Goal: Task Accomplishment & Management: Complete application form

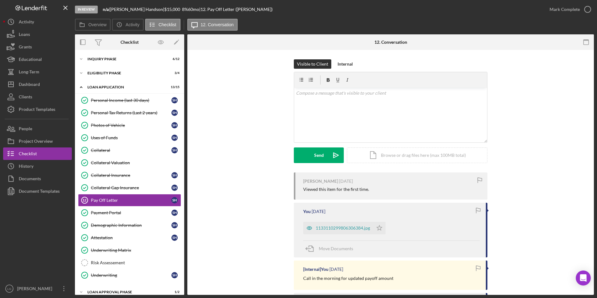
scroll to position [28, 0]
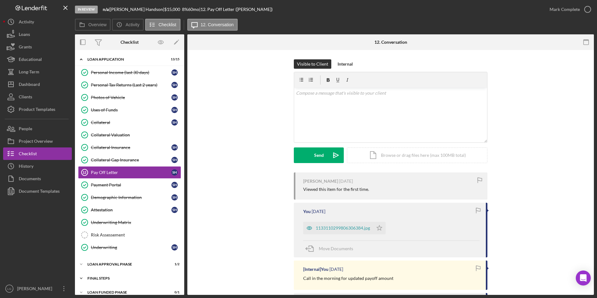
click at [95, 276] on div "FINAL STEPS" at bounding box center [131, 278] width 89 height 4
drag, startPoint x: 102, startPoint y: 264, endPoint x: 106, endPoint y: 254, distance: 10.6
click at [102, 264] on div "Loan Approval Phase" at bounding box center [125, 264] width 77 height 4
click at [333, 230] on div "1133110299806306384.jpg" at bounding box center [343, 227] width 54 height 5
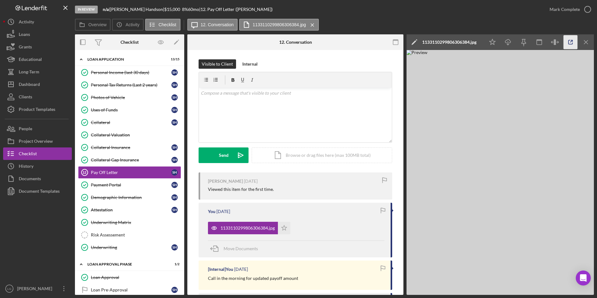
click at [571, 45] on icon "button" at bounding box center [571, 42] width 14 height 14
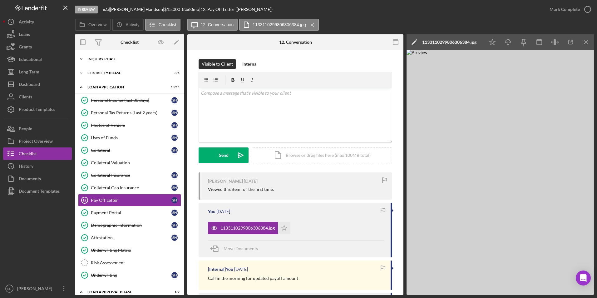
click at [137, 61] on div "Inquiry Phase" at bounding box center [131, 59] width 89 height 4
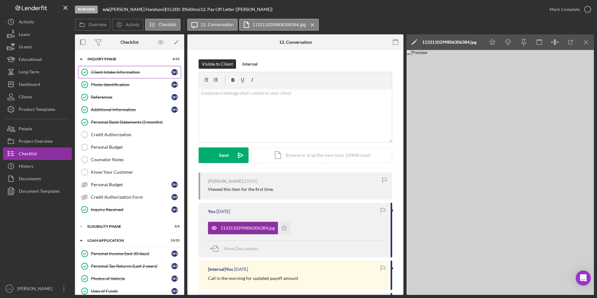
click at [108, 70] on div "Client Intake Information" at bounding box center [131, 72] width 81 height 5
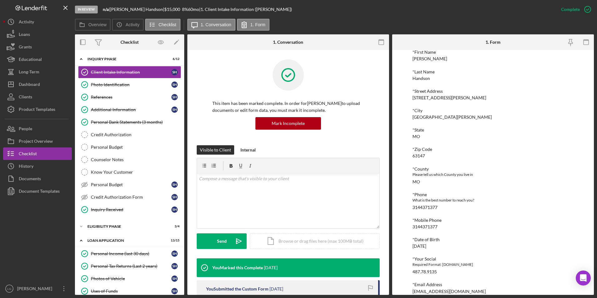
scroll to position [156, 0]
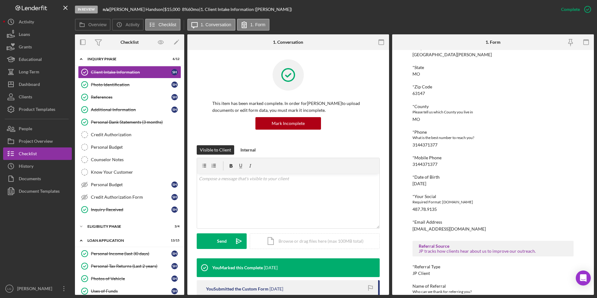
drag, startPoint x: 464, startPoint y: 178, endPoint x: 450, endPoint y: 212, distance: 36.8
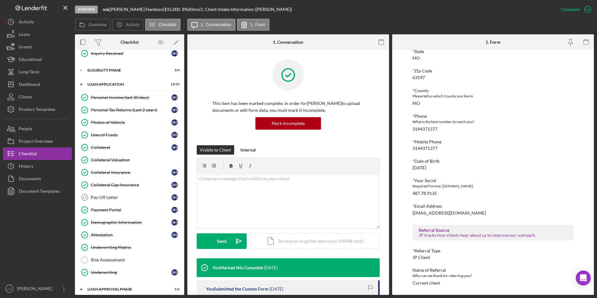
drag, startPoint x: 108, startPoint y: 200, endPoint x: 185, endPoint y: 196, distance: 76.9
click at [108, 200] on div "Pay Off Letter" at bounding box center [131, 197] width 81 height 5
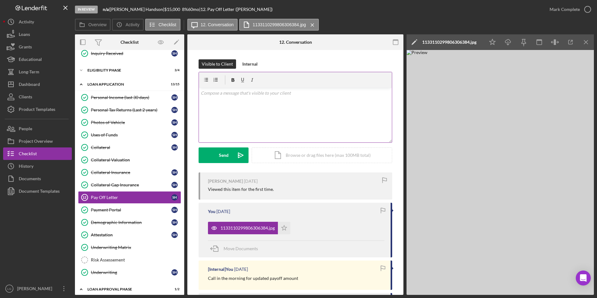
click at [261, 122] on div "v Color teal Color pink Remove color Add row above Add row below Add column bef…" at bounding box center [295, 115] width 193 height 55
click at [223, 155] on div "Send" at bounding box center [224, 155] width 10 height 16
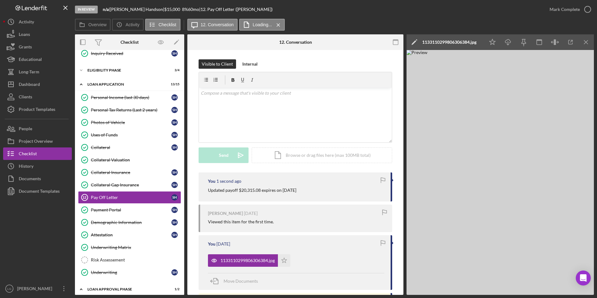
drag, startPoint x: 309, startPoint y: 188, endPoint x: 196, endPoint y: 187, distance: 113.7
click at [196, 187] on div "Visible to Client Internal v Color teal Color pink Remove color Add row above A…" at bounding box center [295, 241] width 216 height 383
drag, startPoint x: 196, startPoint y: 187, endPoint x: 217, endPoint y: 191, distance: 21.6
copy p "Updated payoff $20,315.08 expires on 9.12.2025"
click at [244, 62] on div "Internal" at bounding box center [249, 63] width 15 height 9
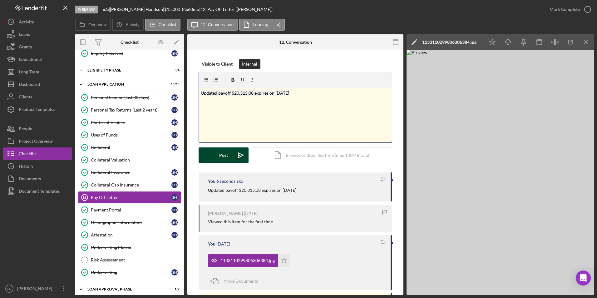
click at [230, 155] on button "Post Icon/icon-invite-send" at bounding box center [224, 155] width 50 height 16
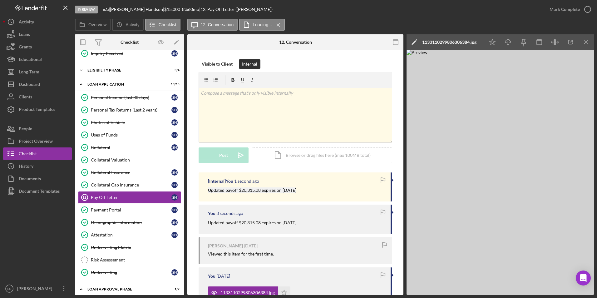
scroll to position [219, 0]
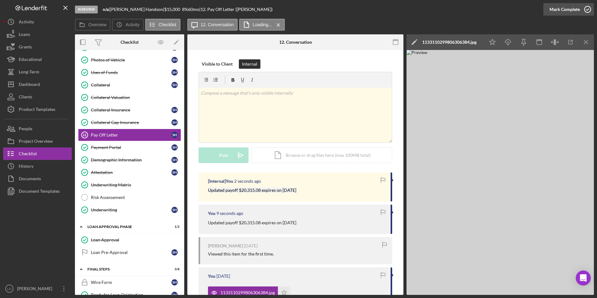
click at [556, 4] on div "Mark Complete" at bounding box center [565, 9] width 30 height 12
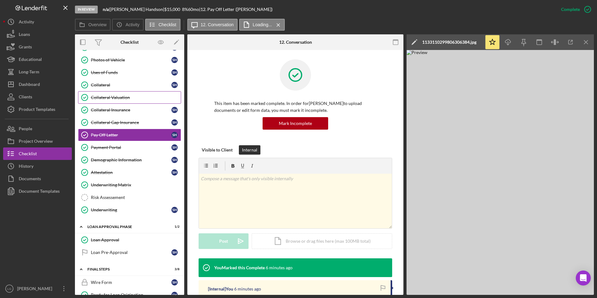
click at [123, 96] on div "Collateral Valuation" at bounding box center [136, 97] width 90 height 5
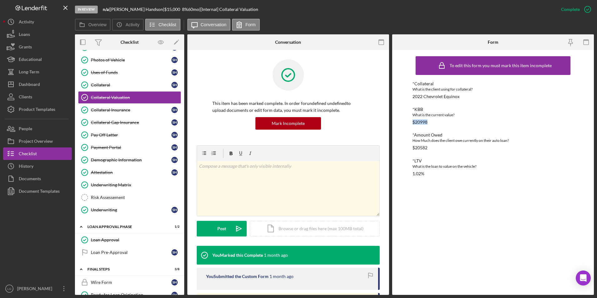
drag, startPoint x: 435, startPoint y: 119, endPoint x: 406, endPoint y: 119, distance: 29.0
click at [406, 119] on div "To edit this form you must mark this item incomplete *Collateral What is the cl…" at bounding box center [493, 172] width 202 height 245
drag, startPoint x: 406, startPoint y: 119, endPoint x: 416, endPoint y: 122, distance: 9.8
copy div "$20998"
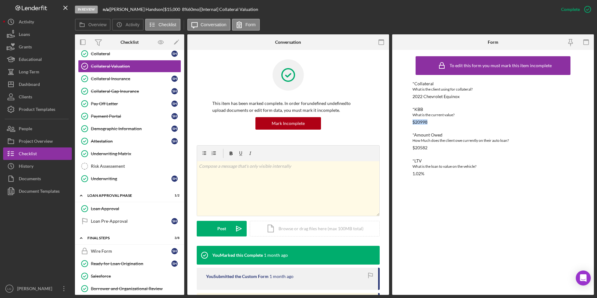
scroll to position [281, 0]
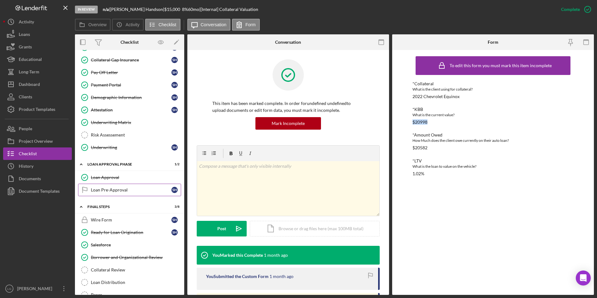
click at [124, 186] on link "Loan Pre-Approval Loan Pre-Approval S H" at bounding box center [129, 190] width 103 height 12
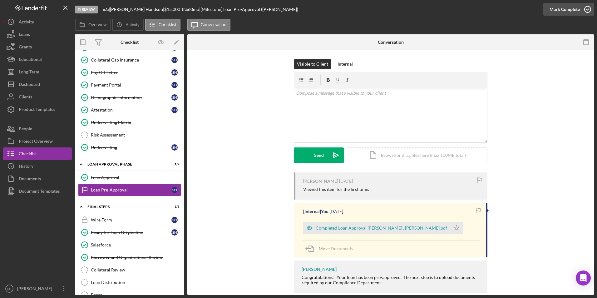
click at [558, 11] on div "Mark Complete" at bounding box center [565, 9] width 30 height 12
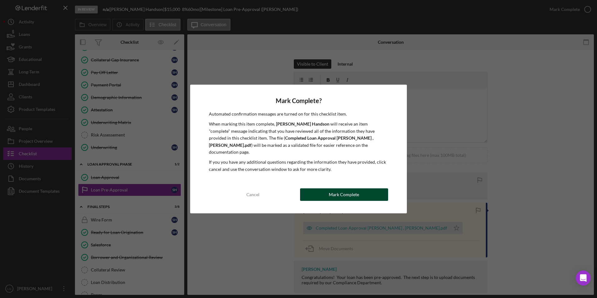
click at [371, 193] on button "Mark Complete" at bounding box center [344, 194] width 88 height 12
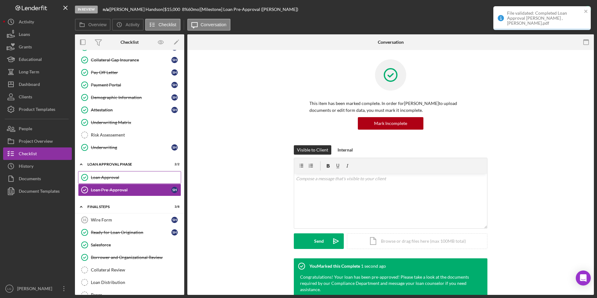
click at [145, 171] on link "Loan Approval Loan Approval" at bounding box center [129, 177] width 103 height 12
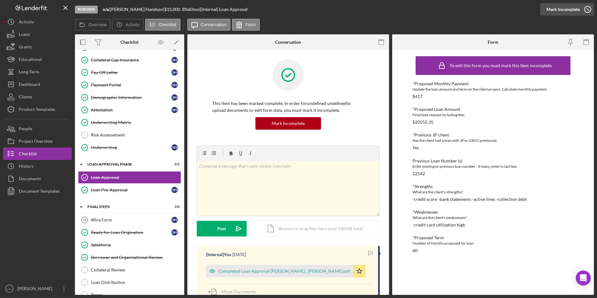
click at [578, 12] on div "Mark Incomplete" at bounding box center [563, 9] width 33 height 12
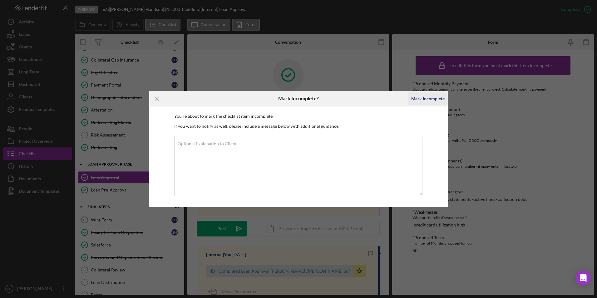
click at [434, 101] on div "Mark Incomplete" at bounding box center [427, 98] width 33 height 12
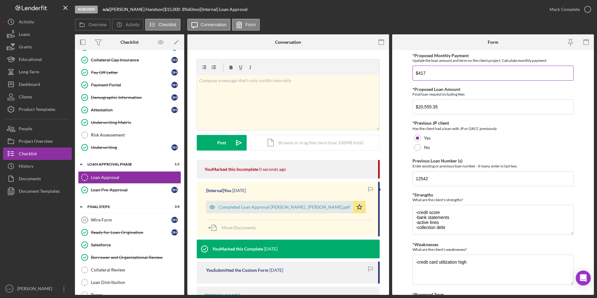
click at [430, 75] on input "$417" at bounding box center [493, 73] width 161 height 15
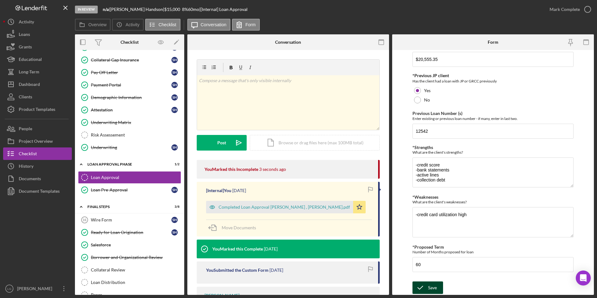
type input "$411"
click at [429, 276] on div "Save" at bounding box center [432, 287] width 9 height 12
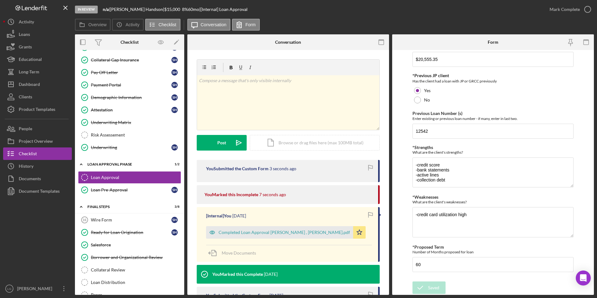
click at [571, 7] on div "Saved" at bounding box center [542, 6] width 100 height 2
click at [566, 9] on div "Mark Complete" at bounding box center [565, 9] width 30 height 12
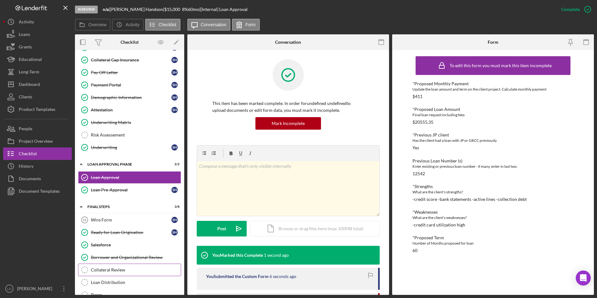
scroll to position [320, 0]
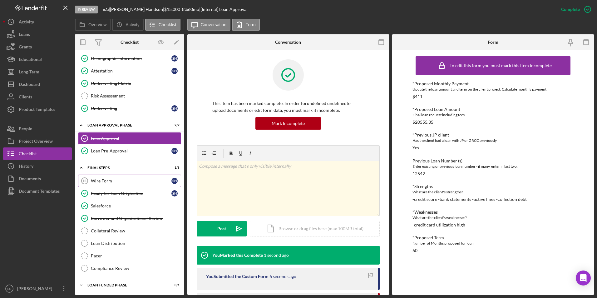
click at [109, 178] on div "Wire Form" at bounding box center [131, 180] width 81 height 5
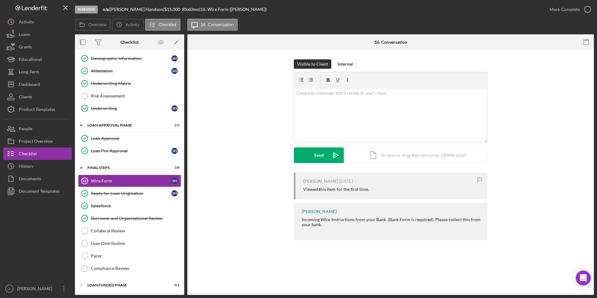
scroll to position [320, 0]
click at [558, 10] on div "Mark Complete" at bounding box center [565, 9] width 30 height 12
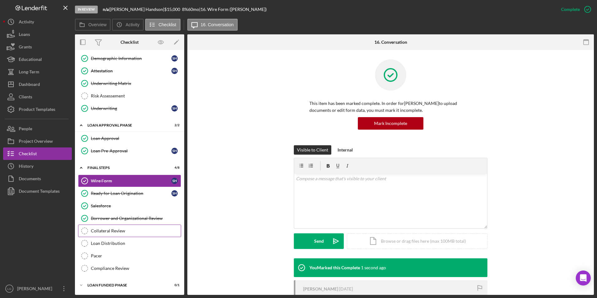
click at [105, 230] on div "Collateral Review" at bounding box center [136, 230] width 90 height 5
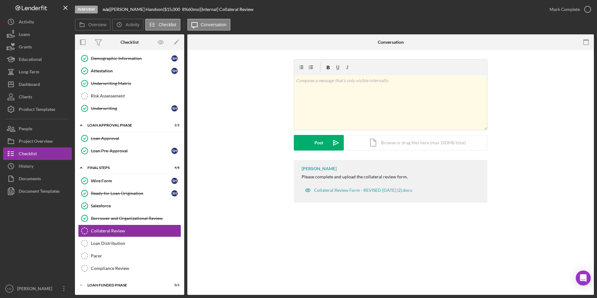
scroll to position [320, 0]
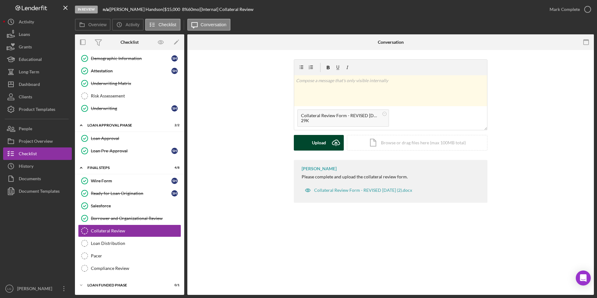
click at [316, 141] on div "Upload" at bounding box center [319, 143] width 14 height 16
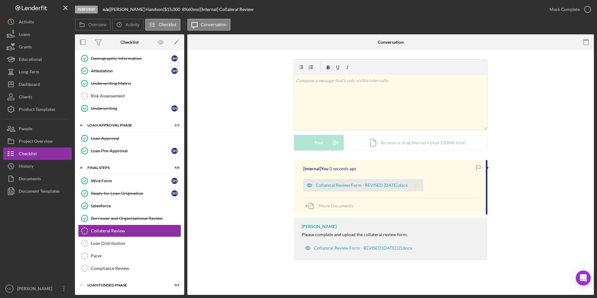
click at [421, 189] on icon "Icon/Star" at bounding box center [417, 185] width 12 height 12
click at [569, 10] on div "Mark Complete" at bounding box center [565, 9] width 30 height 12
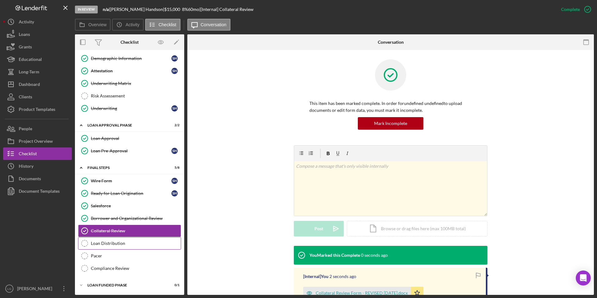
drag, startPoint x: 129, startPoint y: 248, endPoint x: 145, endPoint y: 248, distance: 16.2
click at [129, 248] on link "Loan Distribution Loan Distribution" at bounding box center [129, 243] width 103 height 12
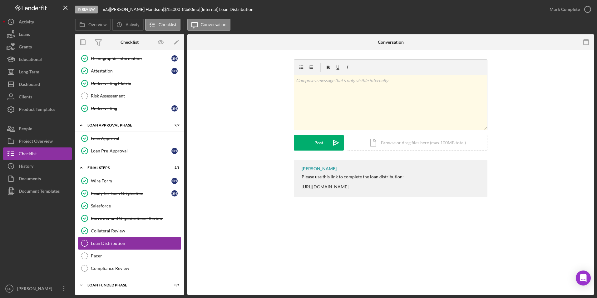
scroll to position [320, 0]
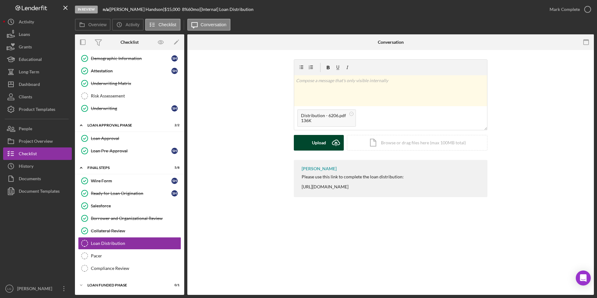
click at [319, 145] on div "Upload" at bounding box center [319, 143] width 14 height 16
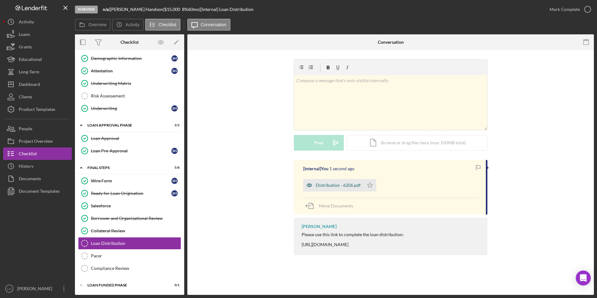
drag, startPoint x: 369, startPoint y: 183, endPoint x: 351, endPoint y: 188, distance: 18.7
click at [368, 184] on icon "Icon/Star" at bounding box center [370, 185] width 12 height 12
click at [332, 187] on div "Distribution - 6206.pdf" at bounding box center [338, 185] width 45 height 5
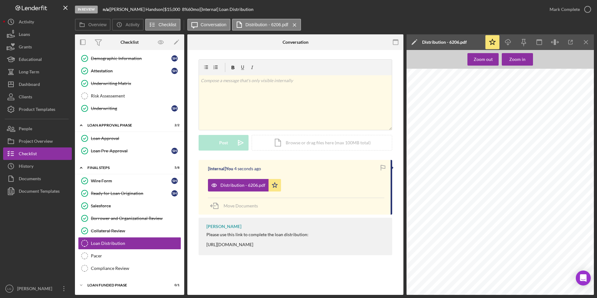
scroll to position [94, 0]
click at [54, 80] on button "Icon/Dashboard Dashboard" at bounding box center [37, 84] width 69 height 12
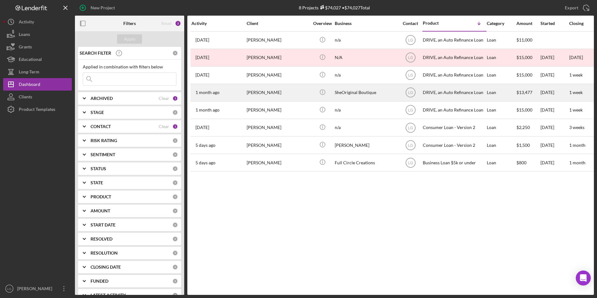
click at [250, 93] on div "[PERSON_NAME]" at bounding box center [278, 92] width 62 height 17
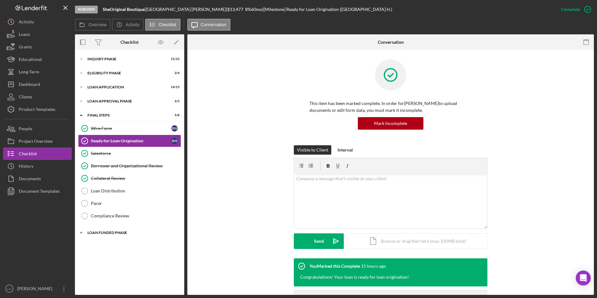
click at [113, 228] on div "Icon/Expander Loan Funded Phase 0 / 1" at bounding box center [129, 232] width 109 height 12
click at [115, 190] on div "Loan Distribution" at bounding box center [136, 190] width 90 height 5
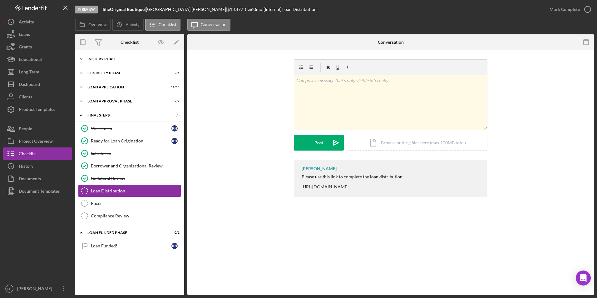
click at [103, 57] on div "Icon/Expander Inquiry Phase 11 / 12" at bounding box center [129, 59] width 109 height 12
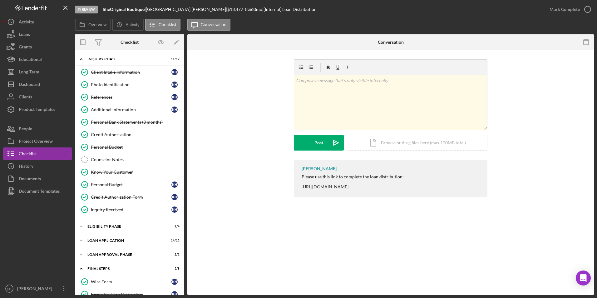
scroll to position [94, 0]
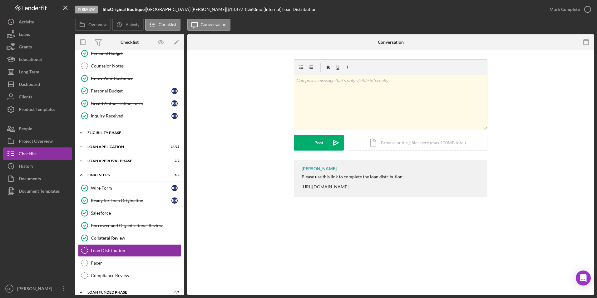
click at [109, 130] on div "Icon/Expander Eligibility Phase 2 / 4" at bounding box center [129, 132] width 109 height 12
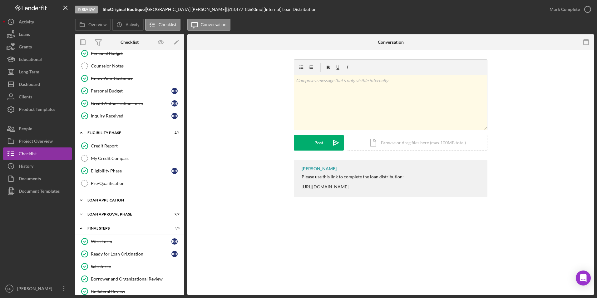
click at [110, 196] on div "Icon/Expander Loan Application 14 / 15" at bounding box center [129, 200] width 109 height 12
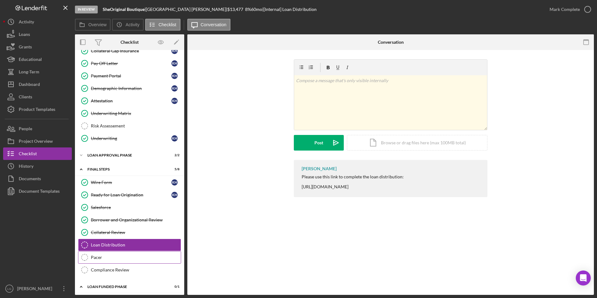
scroll to position [361, 0]
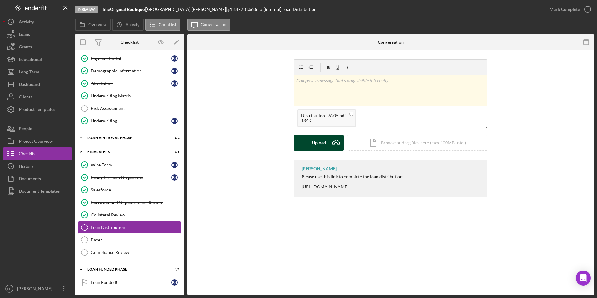
click at [311, 148] on button "Upload Icon/Upload" at bounding box center [319, 143] width 50 height 16
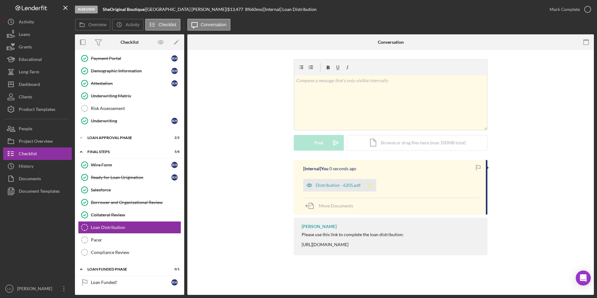
click at [371, 187] on polygon "button" at bounding box center [370, 184] width 5 height 5
click at [554, 8] on div "Mark Complete" at bounding box center [565, 9] width 30 height 12
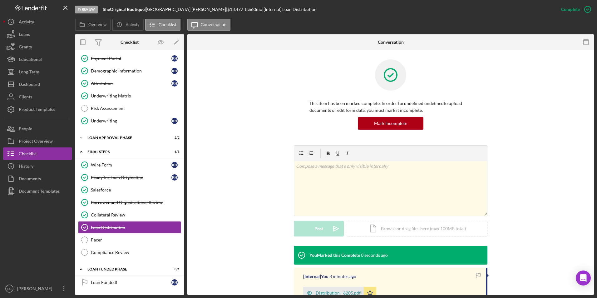
scroll to position [62, 0]
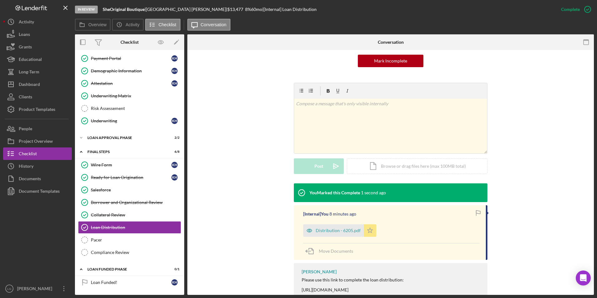
click at [370, 232] on polygon "button" at bounding box center [370, 230] width 5 height 5
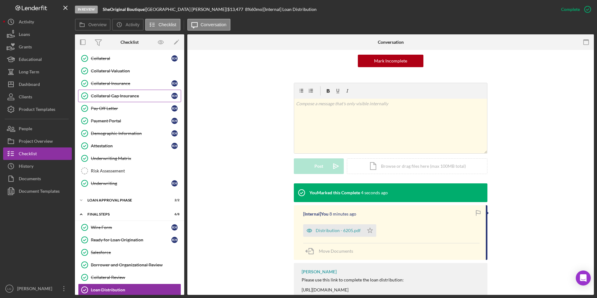
click at [108, 101] on link "Collateral Gap Insurance Collateral Gap Insurance K H" at bounding box center [129, 96] width 103 height 12
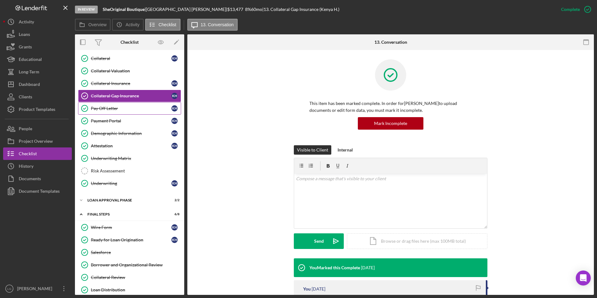
click at [100, 109] on div "Pay Off Letter" at bounding box center [131, 108] width 81 height 5
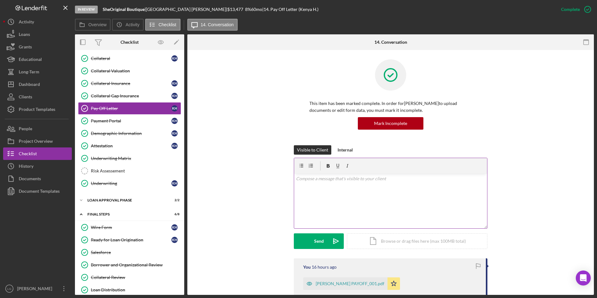
scroll to position [94, 0]
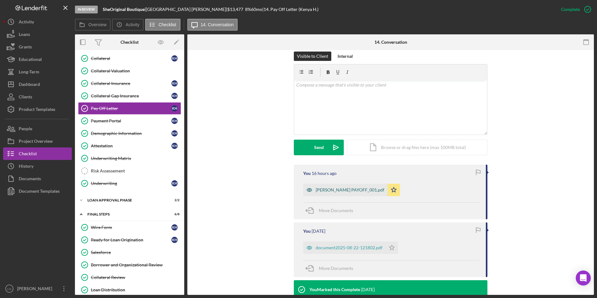
click at [333, 191] on div "[PERSON_NAME] PAYOFF_001.pdf" at bounding box center [350, 189] width 69 height 5
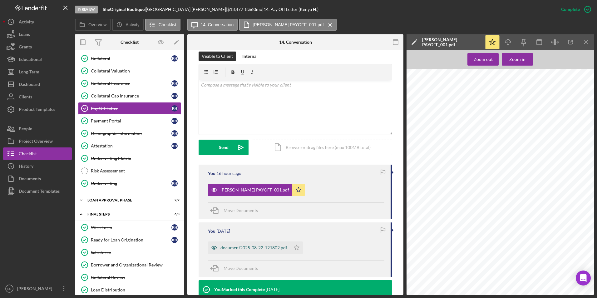
click at [261, 243] on div "document2025-08-22-121802.pdf" at bounding box center [249, 247] width 82 height 12
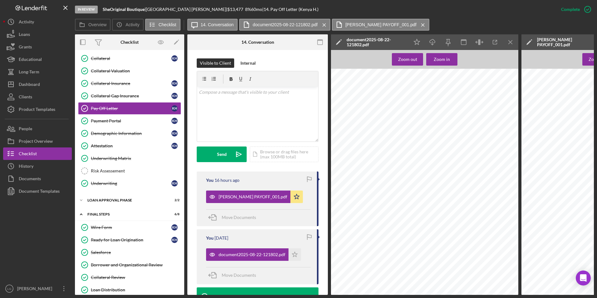
scroll to position [156, 0]
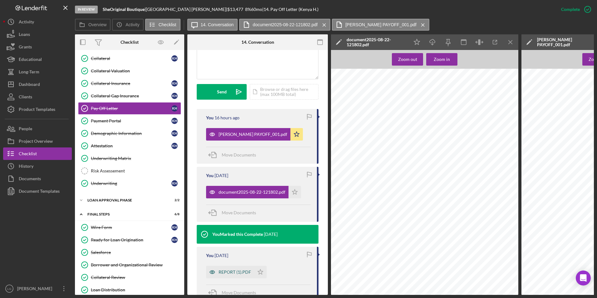
click at [232, 268] on div "REPORT (1).PDF" at bounding box center [230, 272] width 48 height 12
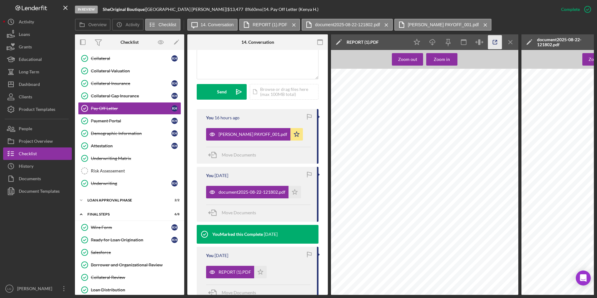
click at [495, 41] on icon "button" at bounding box center [495, 42] width 14 height 14
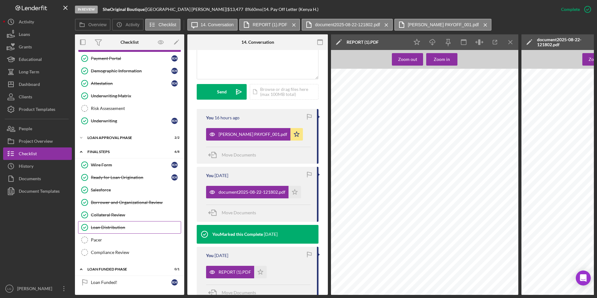
click at [116, 229] on link "Loan Distribution Loan Distribution" at bounding box center [129, 227] width 103 height 12
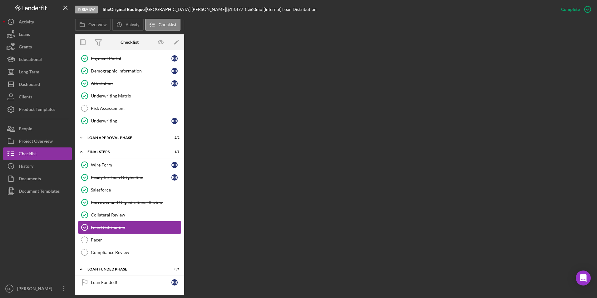
scroll to position [361, 0]
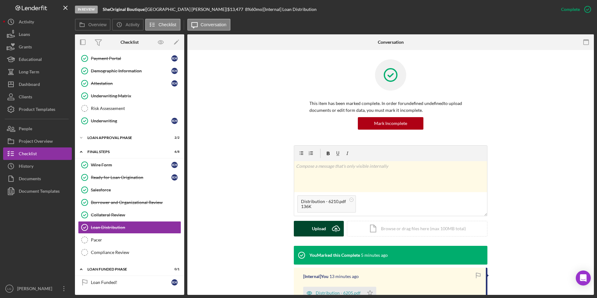
click at [322, 234] on div "Upload" at bounding box center [319, 229] width 14 height 16
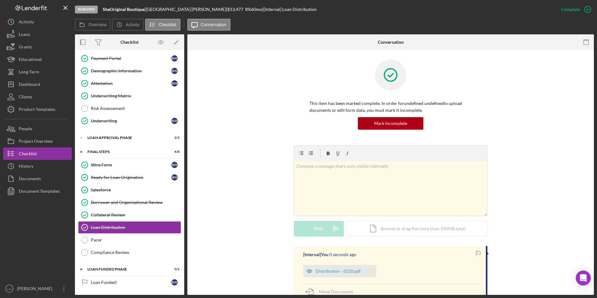
click at [365, 270] on icon "Icon/Star" at bounding box center [370, 271] width 12 height 12
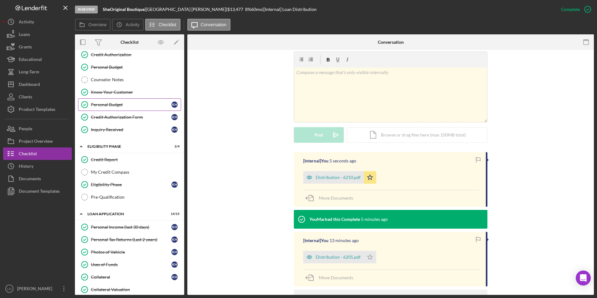
scroll to position [0, 0]
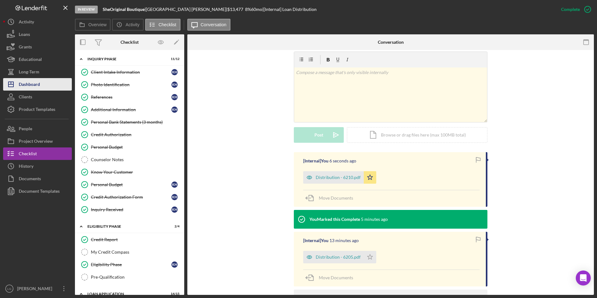
click at [33, 86] on div "Dashboard" at bounding box center [29, 85] width 21 height 14
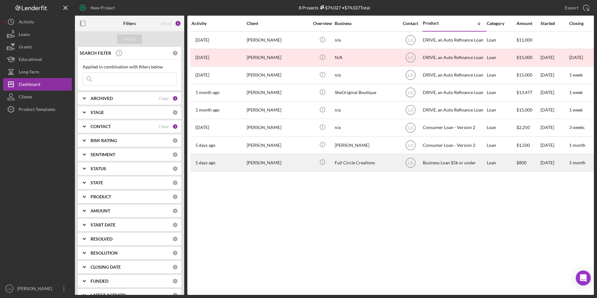
click at [246, 167] on td "5 days ago Betty Mosby" at bounding box center [218, 162] width 55 height 17
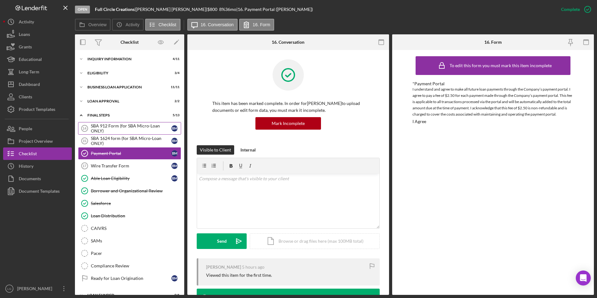
click at [96, 131] on div "SBA 912 Form (for SBA Micro-Loan ONLY)" at bounding box center [131, 128] width 81 height 10
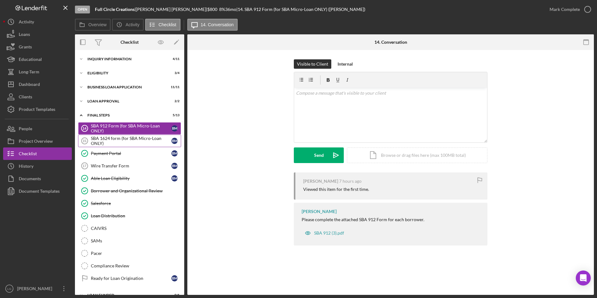
click at [120, 141] on div "SBA 1624 form (for SBA Micro-Loan ONLY)" at bounding box center [131, 141] width 81 height 10
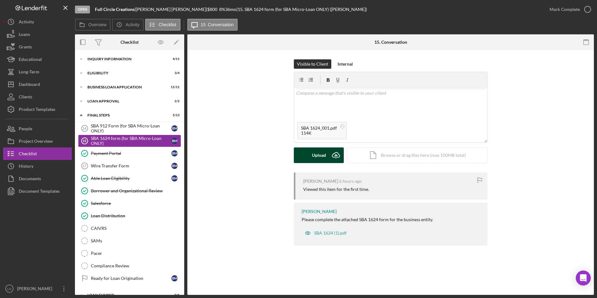
click at [316, 151] on div "Upload" at bounding box center [319, 155] width 14 height 16
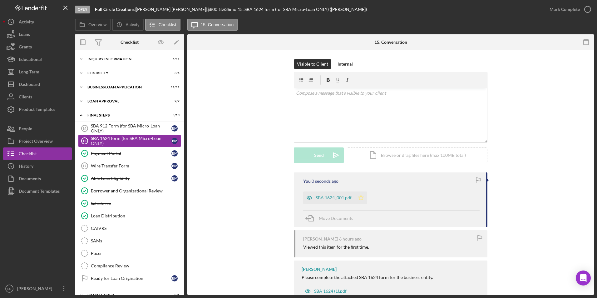
click at [365, 198] on icon "Icon/Star" at bounding box center [361, 197] width 12 height 12
click at [551, 7] on div "Mark Complete" at bounding box center [565, 9] width 30 height 12
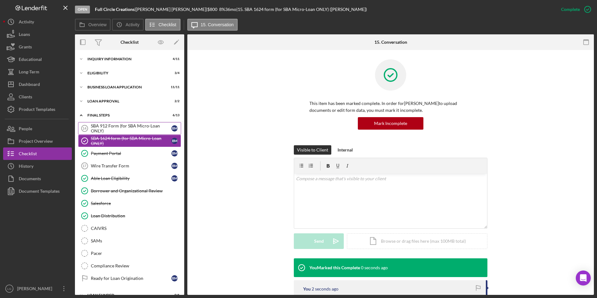
click at [115, 122] on link "SBA 912 Form (for SBA Micro-Loan ONLY) 14 SBA 912 Form (for SBA Micro-Loan ONLY…" at bounding box center [129, 128] width 103 height 12
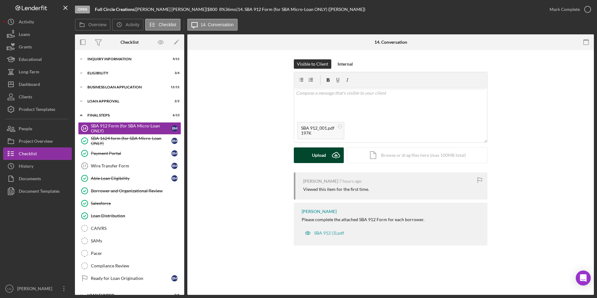
click at [315, 155] on div "Upload" at bounding box center [319, 155] width 14 height 16
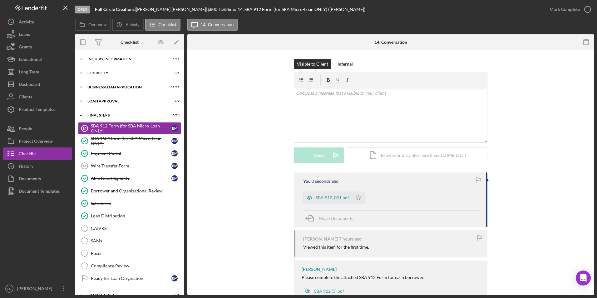
drag, startPoint x: 353, startPoint y: 195, endPoint x: 408, endPoint y: 168, distance: 60.6
click at [353, 195] on icon "Icon/Star" at bounding box center [358, 197] width 12 height 12
click at [563, 8] on div "Mark Complete" at bounding box center [565, 9] width 30 height 12
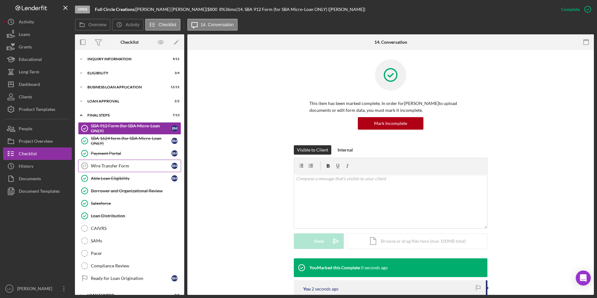
click at [118, 166] on div "Wire Transfer Form" at bounding box center [131, 165] width 81 height 5
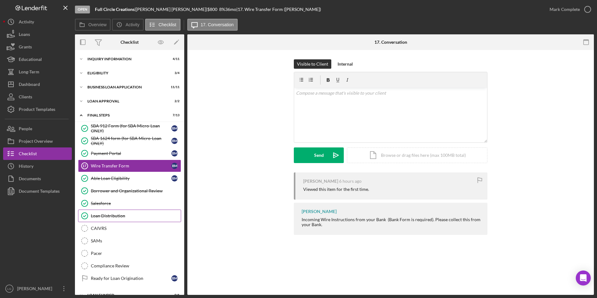
drag, startPoint x: 113, startPoint y: 214, endPoint x: 120, endPoint y: 212, distance: 7.4
click at [113, 214] on div "Loan Distribution" at bounding box center [136, 215] width 90 height 5
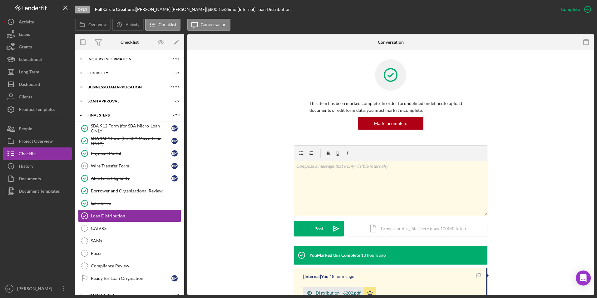
scroll to position [62, 0]
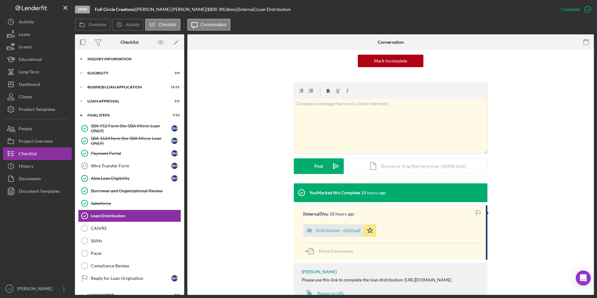
drag, startPoint x: 112, startPoint y: 60, endPoint x: 112, endPoint y: 65, distance: 5.3
click at [112, 60] on div "INQUIRY INFORMATION" at bounding box center [131, 59] width 89 height 4
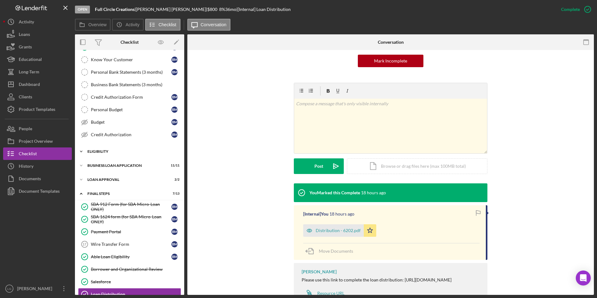
click at [103, 156] on div "Icon/Expander Eligibility 3 / 4" at bounding box center [129, 151] width 109 height 12
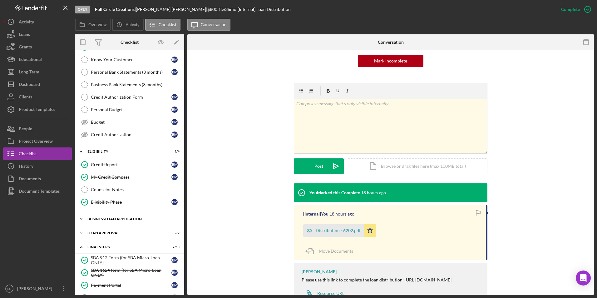
click at [106, 216] on div "Icon/Expander BUSINESS LOAN APPLICATION 11 / 11" at bounding box center [129, 219] width 109 height 12
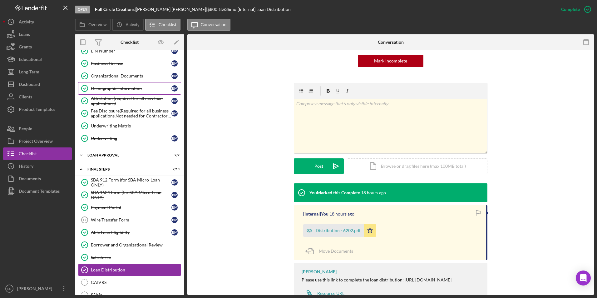
scroll to position [345, 0]
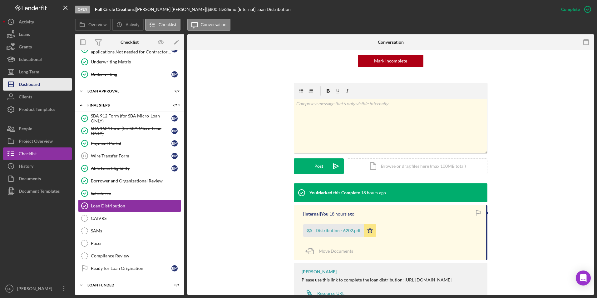
click at [25, 86] on div "Dashboard" at bounding box center [29, 85] width 21 height 14
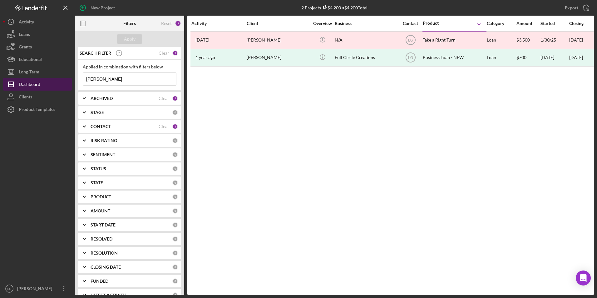
drag, startPoint x: 129, startPoint y: 77, endPoint x: 66, endPoint y: 82, distance: 63.2
click at [65, 80] on div "New Project 2 Projects $4,200 • $4,200 Total mosby Export Icon/Export Filters R…" at bounding box center [298, 147] width 591 height 295
click at [131, 35] on div "Apply" at bounding box center [130, 38] width 12 height 9
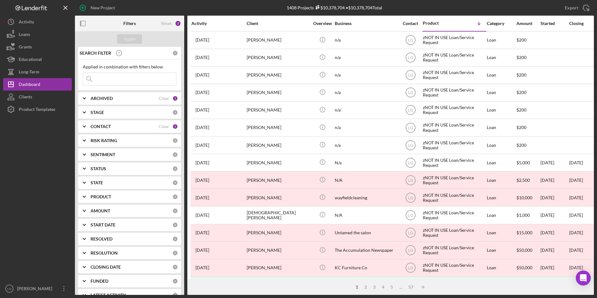
click at [89, 102] on icon "Icon/Expander" at bounding box center [85, 99] width 16 height 16
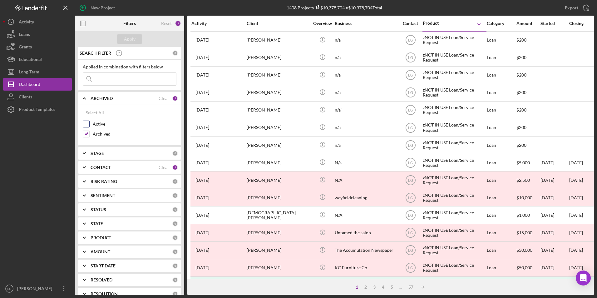
click at [85, 121] on div at bounding box center [86, 124] width 7 height 7
click at [88, 124] on input "Active" at bounding box center [86, 124] width 6 height 6
checkbox input "true"
click at [87, 135] on input "Archived" at bounding box center [86, 134] width 6 height 6
checkbox input "false"
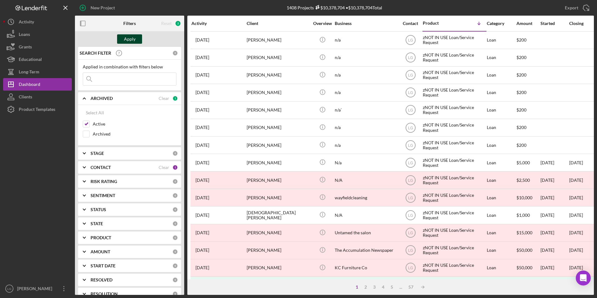
click at [132, 37] on div "Apply" at bounding box center [130, 38] width 12 height 9
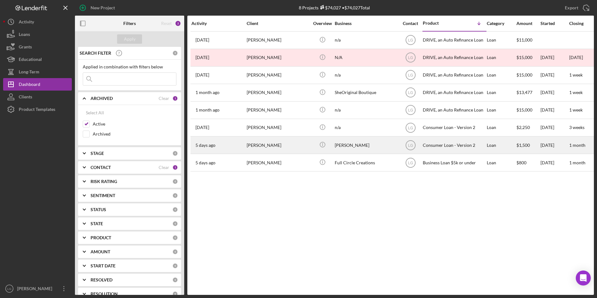
click at [265, 145] on div "Barbara Ewing" at bounding box center [278, 145] width 62 height 17
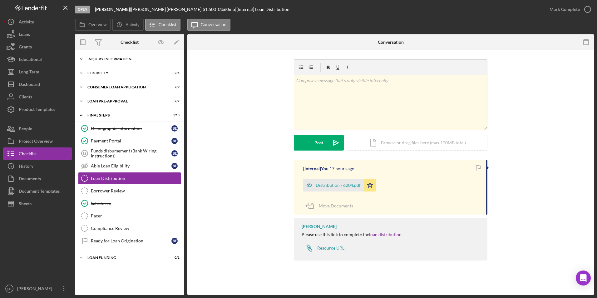
click at [100, 56] on div "Icon/Expander Inquiry Information 4 / 8" at bounding box center [129, 59] width 109 height 12
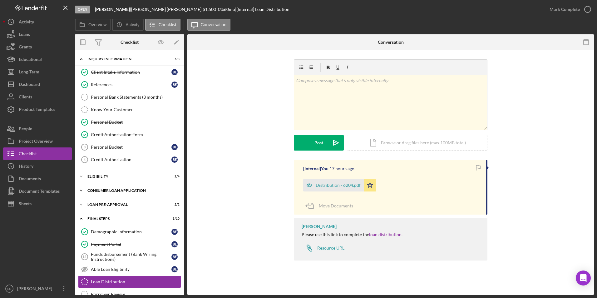
click at [95, 195] on div "Icon/Expander Consumer Loan Application 7 / 9" at bounding box center [129, 190] width 109 height 12
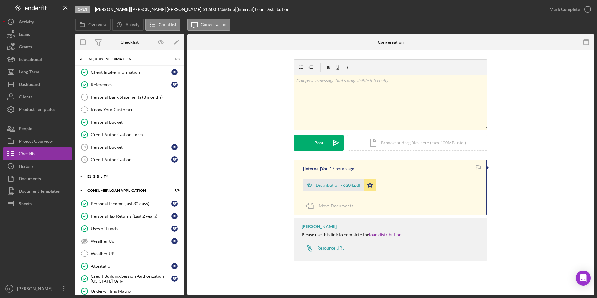
click at [98, 179] on div "Icon/Expander Eligibility 2 / 4" at bounding box center [129, 176] width 109 height 12
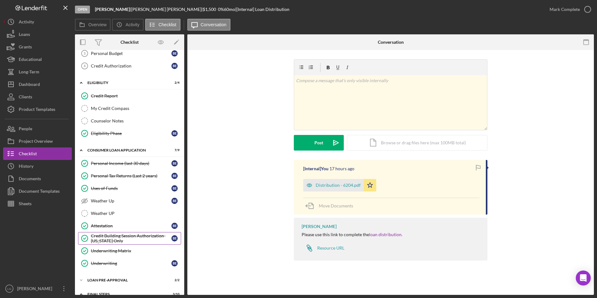
scroll to position [187, 0]
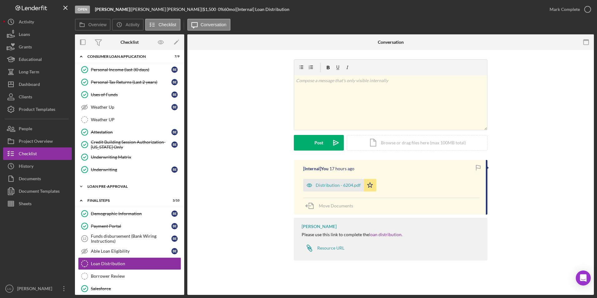
click at [99, 185] on div "Loan Pre-Approval" at bounding box center [131, 187] width 89 height 4
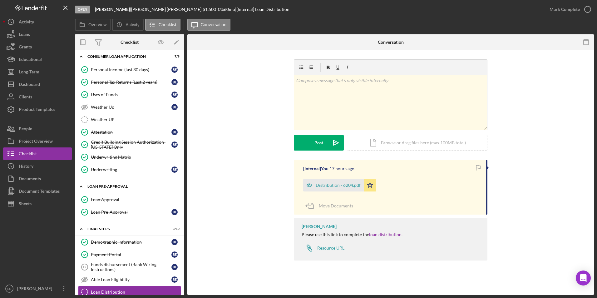
scroll to position [274, 0]
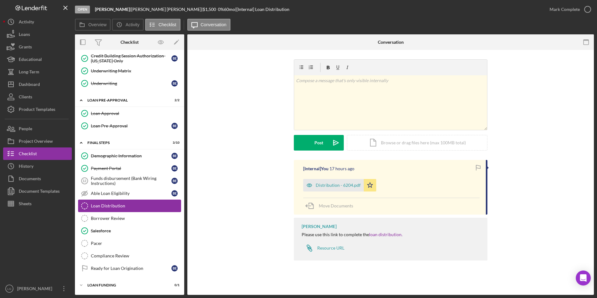
click at [111, 205] on div "Loan Distribution" at bounding box center [136, 205] width 90 height 5
click at [336, 179] on div "Distribution - 6204.pdf" at bounding box center [333, 185] width 61 height 12
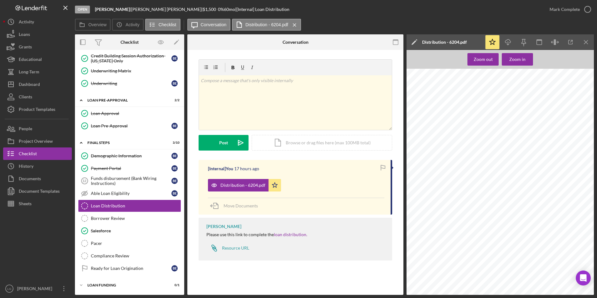
scroll to position [768, 0]
click at [132, 220] on div "Borrower Review" at bounding box center [136, 218] width 90 height 5
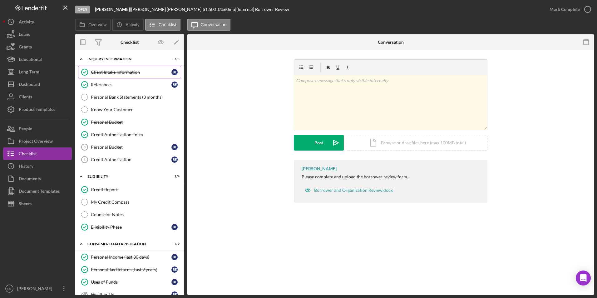
click at [126, 69] on link "Client Intake Information Client Intake Information B E" at bounding box center [129, 72] width 103 height 12
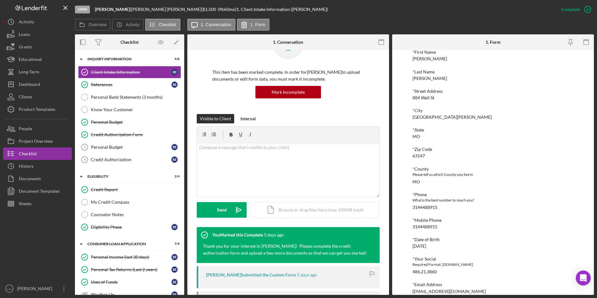
scroll to position [172, 0]
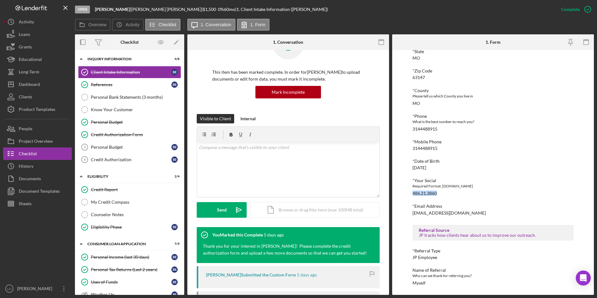
drag, startPoint x: 443, startPoint y: 191, endPoint x: 410, endPoint y: 192, distance: 32.8
click at [410, 192] on div "To edit this form you must mark this item incomplete Justine PETERSEN Customer …" at bounding box center [493, 172] width 202 height 245
drag, startPoint x: 410, startPoint y: 192, endPoint x: 425, endPoint y: 193, distance: 15.0
copy div "486.21.3860"
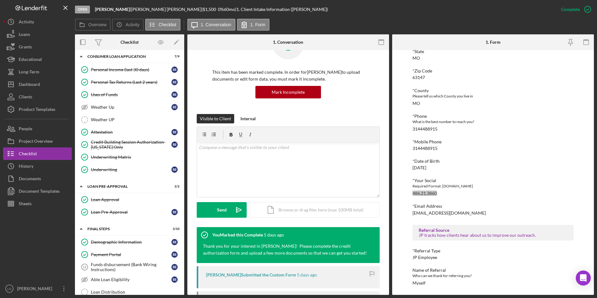
scroll to position [274, 0]
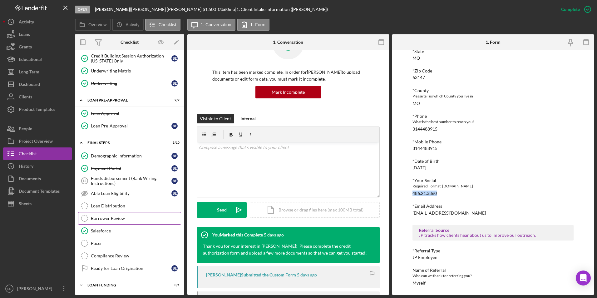
click at [107, 219] on div "Borrower Review" at bounding box center [136, 218] width 90 height 5
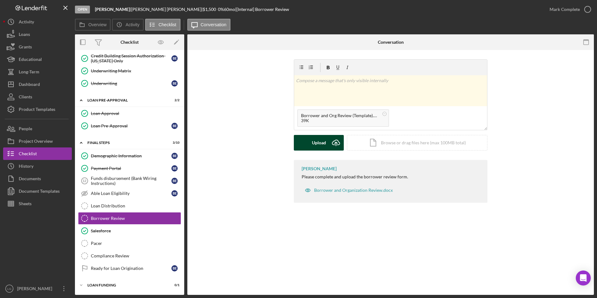
click at [325, 140] on div "Upload" at bounding box center [319, 143] width 14 height 16
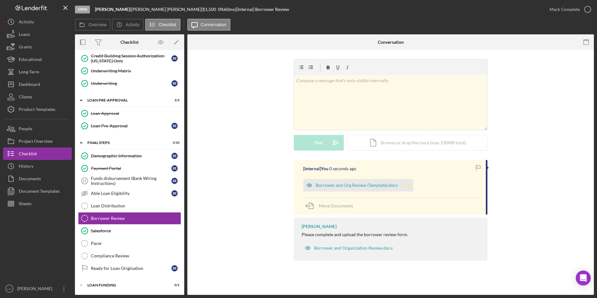
click at [403, 184] on icon "Icon/Star" at bounding box center [407, 185] width 12 height 12
click at [560, 4] on div "Mark Complete" at bounding box center [565, 9] width 30 height 12
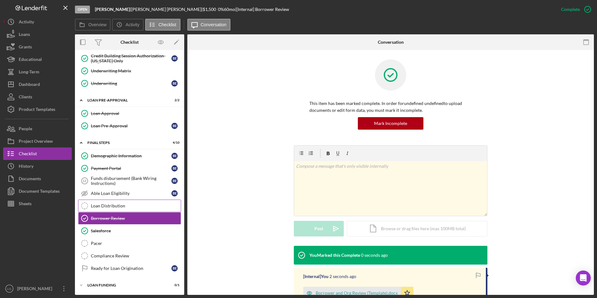
click at [121, 207] on div "Loan Distribution" at bounding box center [136, 205] width 90 height 5
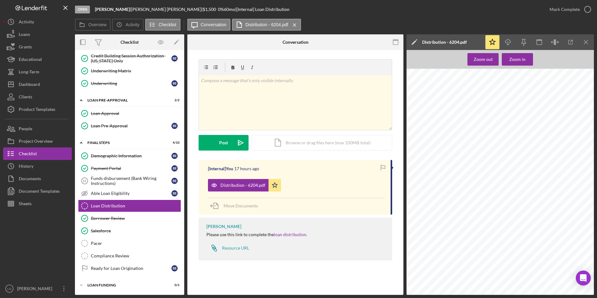
scroll to position [250, 0]
click at [566, 8] on div "Mark Complete" at bounding box center [565, 9] width 30 height 12
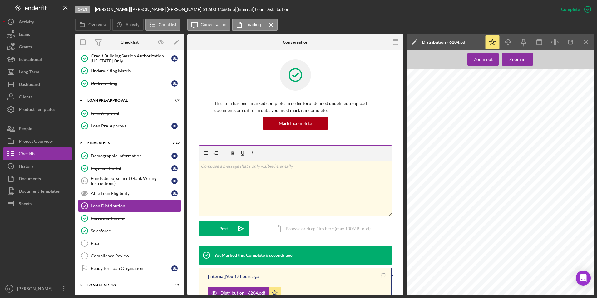
scroll to position [86, 0]
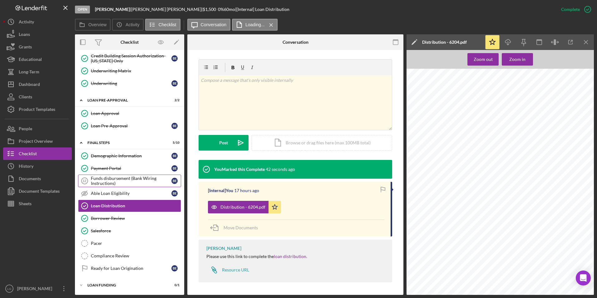
click at [146, 181] on div "Funds disbursement (Bank Wiring Instructions)" at bounding box center [131, 181] width 81 height 10
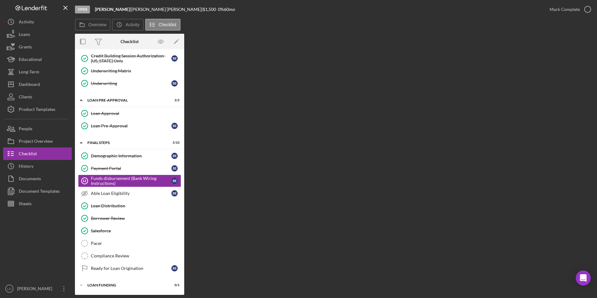
scroll to position [274, 0]
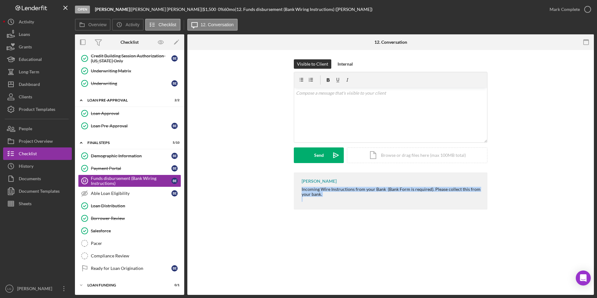
drag, startPoint x: 302, startPoint y: 189, endPoint x: 362, endPoint y: 211, distance: 63.2
click at [362, 211] on div "LaTrisha Gandy Incoming Wire Instructions from your Bank (Bank Form is required…" at bounding box center [391, 192] width 194 height 40
drag, startPoint x: 362, startPoint y: 211, endPoint x: 329, endPoint y: 188, distance: 39.7
copy div "Incoming Wire Instructions from your Bank (Bank Form is required). Please colle…"
click at [336, 113] on div "v Color teal Color pink Remove color Add row above Add row below Add column bef…" at bounding box center [390, 115] width 193 height 55
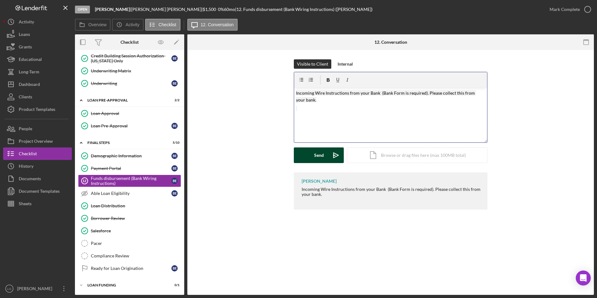
click at [306, 153] on button "Send Icon/icon-invite-send" at bounding box center [319, 155] width 50 height 16
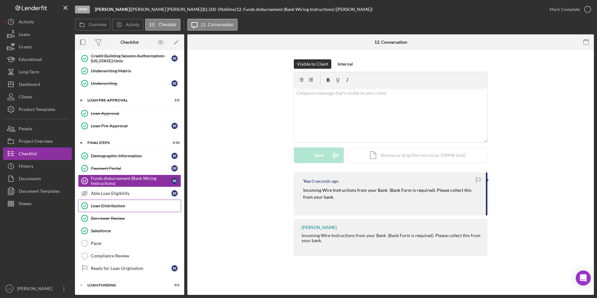
click at [110, 206] on div "Loan Distribution" at bounding box center [136, 205] width 90 height 5
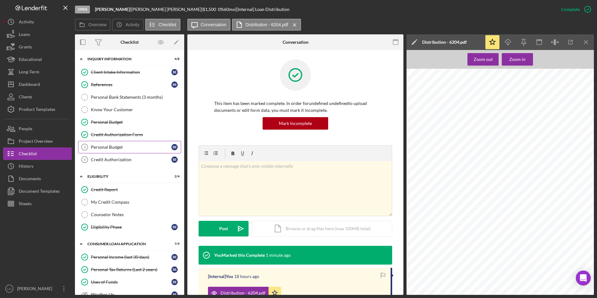
click at [120, 148] on div "Personal Budget" at bounding box center [131, 147] width 81 height 5
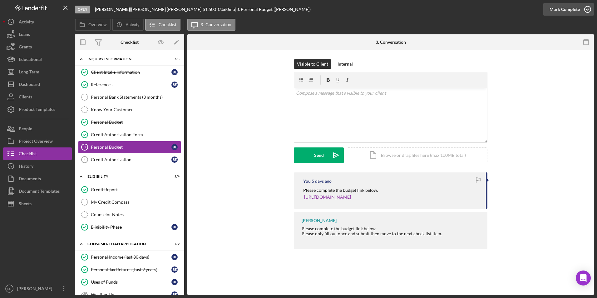
click at [569, 10] on div "Mark Complete" at bounding box center [565, 9] width 30 height 12
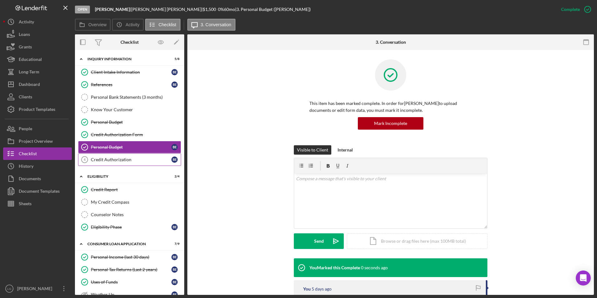
click at [109, 161] on div "Credit Authorization" at bounding box center [131, 159] width 81 height 5
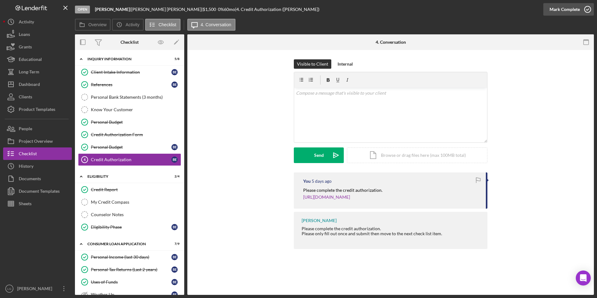
click at [558, 9] on div "Mark Complete" at bounding box center [565, 9] width 30 height 12
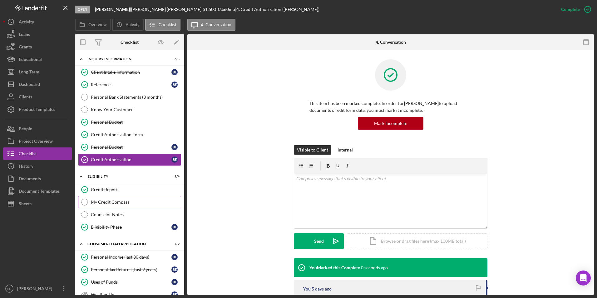
click at [119, 200] on div "My Credit Compass" at bounding box center [136, 202] width 90 height 5
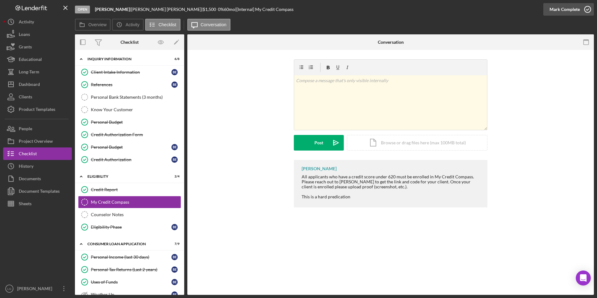
click at [555, 8] on div "Mark Complete" at bounding box center [565, 9] width 30 height 12
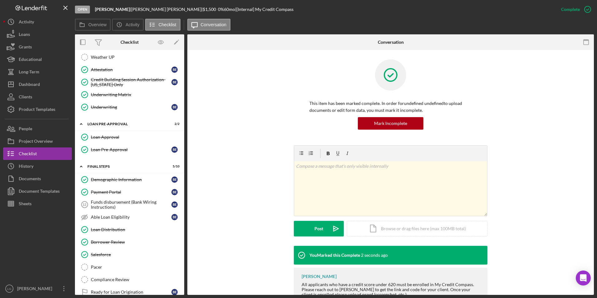
scroll to position [274, 0]
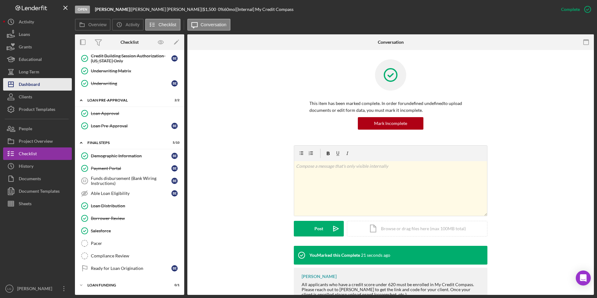
click at [36, 86] on div "Dashboard" at bounding box center [29, 85] width 21 height 14
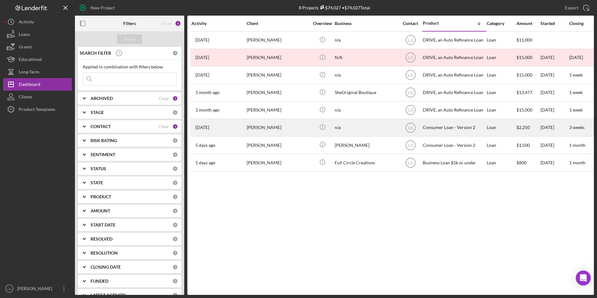
click at [255, 131] on div "Keisha Harrison" at bounding box center [278, 127] width 62 height 17
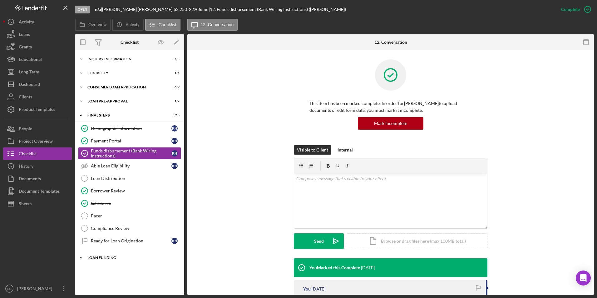
click at [106, 255] on div "Icon/Expander Loan Funding 0 / 1" at bounding box center [129, 257] width 109 height 12
click at [102, 60] on div "Inquiry Information" at bounding box center [131, 59] width 89 height 4
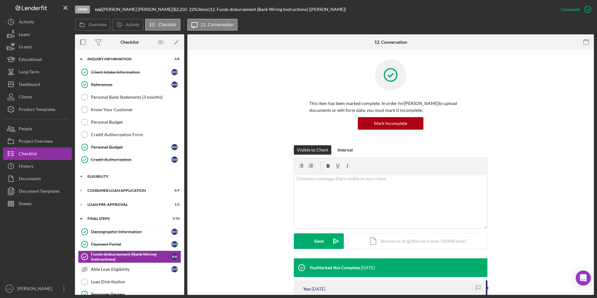
click at [99, 173] on div "Icon/Expander Eligibility 1 / 4" at bounding box center [129, 176] width 109 height 12
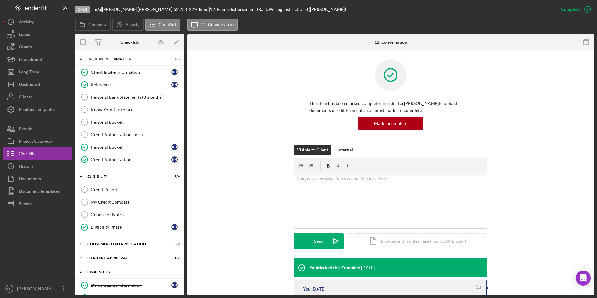
scroll to position [94, 0]
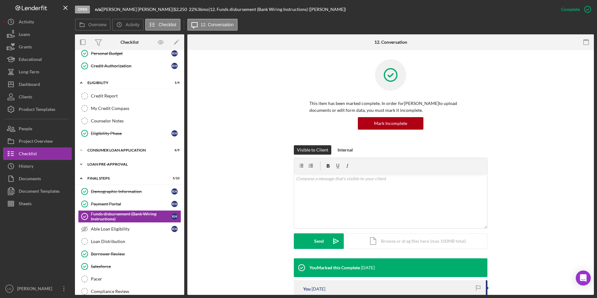
click at [96, 165] on div "Loan Pre-Approval" at bounding box center [131, 164] width 89 height 4
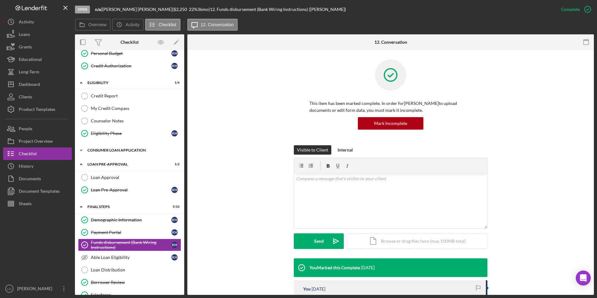
click at [96, 150] on div "Consumer Loan Application" at bounding box center [131, 150] width 89 height 4
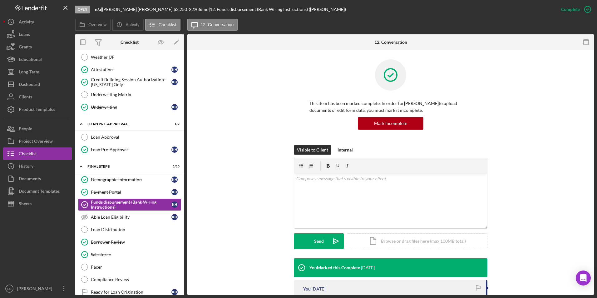
scroll to position [289, 0]
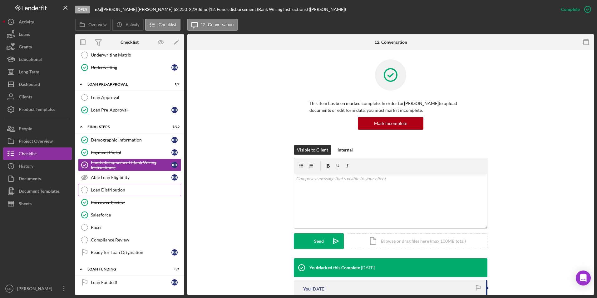
click at [118, 188] on div "Loan Distribution" at bounding box center [136, 189] width 90 height 5
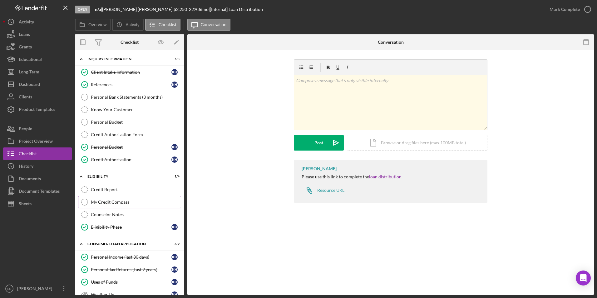
scroll to position [62, 0]
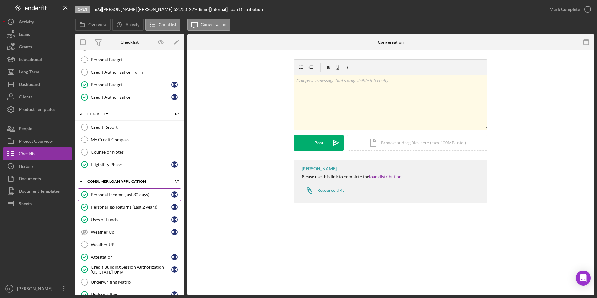
click at [106, 193] on div "Personal Income (last 30 days)" at bounding box center [131, 194] width 81 height 5
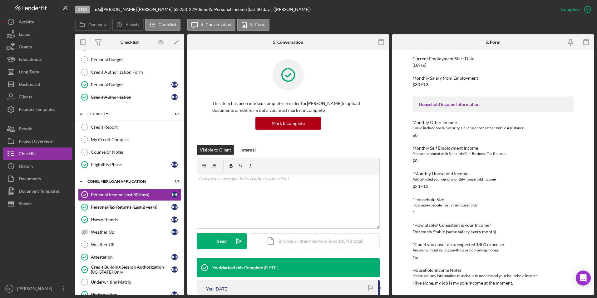
scroll to position [62, 0]
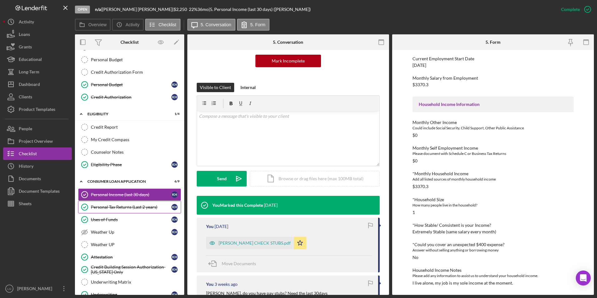
click at [110, 205] on div "Personal Tax Returns (Last 2 years)" at bounding box center [131, 207] width 81 height 5
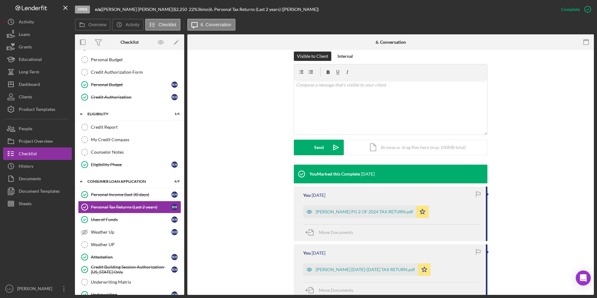
scroll to position [187, 0]
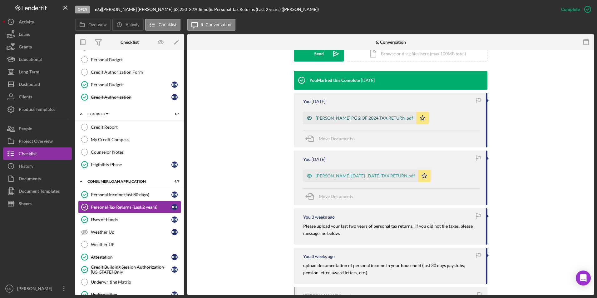
click at [353, 121] on div "KEISHA HARRISON PG 2 OF 2024 TAX RETURN.pdf" at bounding box center [359, 118] width 113 height 12
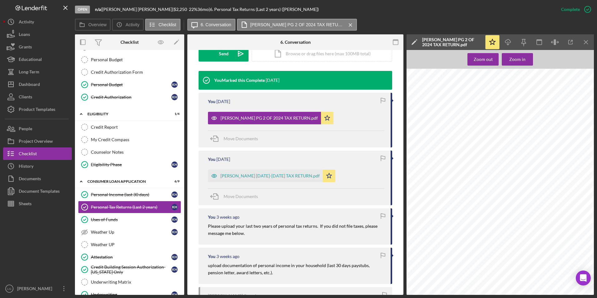
scroll to position [0, 0]
click at [288, 175] on div "KEISHA HARRISON'S 2023-2024 TAX RETURN.pdf" at bounding box center [269, 175] width 99 height 5
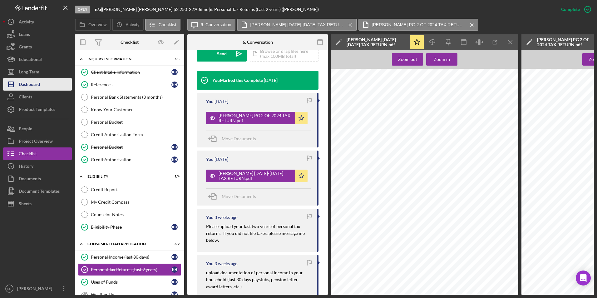
drag, startPoint x: 36, startPoint y: 83, endPoint x: 61, endPoint y: 89, distance: 26.2
click at [36, 83] on div "Dashboard" at bounding box center [29, 85] width 21 height 14
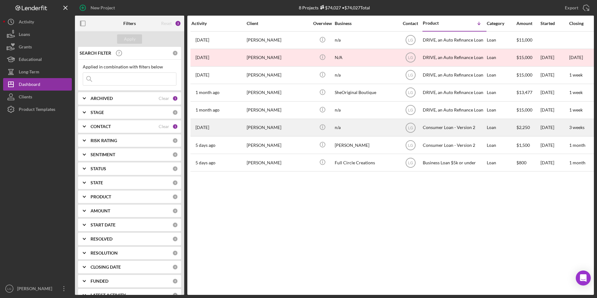
click at [265, 128] on div "Keisha Harrison" at bounding box center [278, 127] width 62 height 17
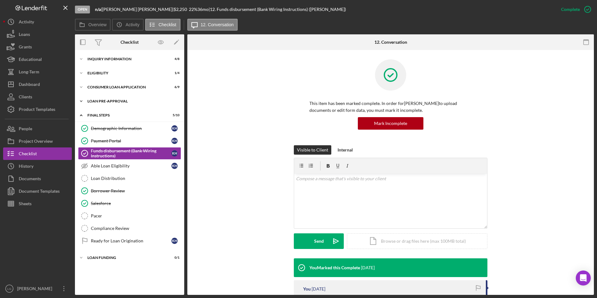
click at [112, 98] on div "Icon/Expander Loan Pre-Approval 1 / 2" at bounding box center [129, 101] width 109 height 12
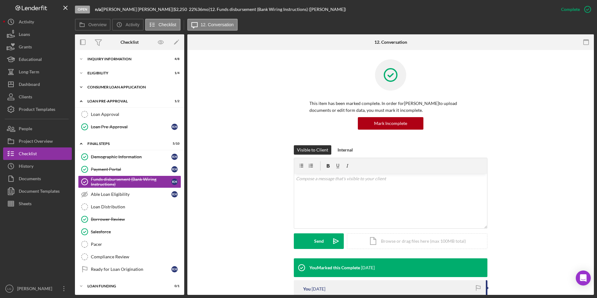
click at [115, 87] on div "Consumer Loan Application" at bounding box center [131, 87] width 89 height 4
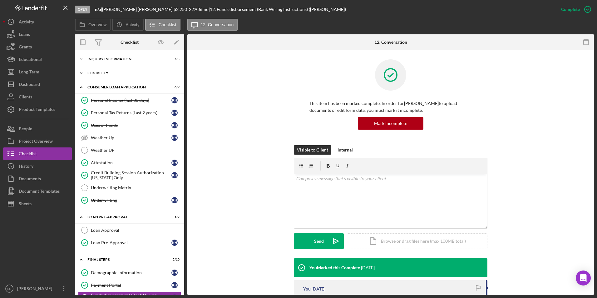
click at [105, 72] on div "Eligibility" at bounding box center [131, 73] width 89 height 4
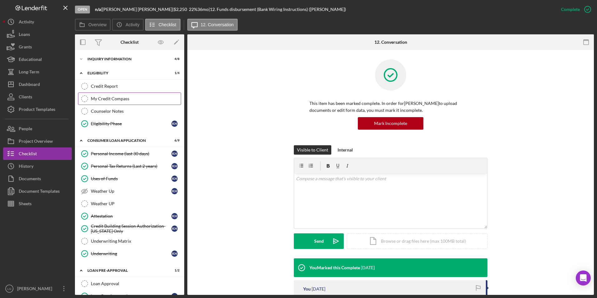
click at [111, 98] on div "My Credit Compass" at bounding box center [136, 98] width 90 height 5
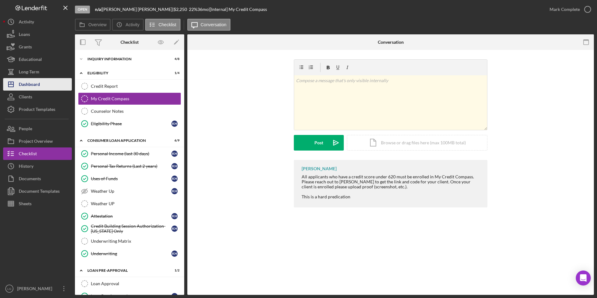
drag, startPoint x: 39, startPoint y: 80, endPoint x: 49, endPoint y: 79, distance: 10.3
click at [39, 80] on div "Dashboard" at bounding box center [29, 85] width 21 height 14
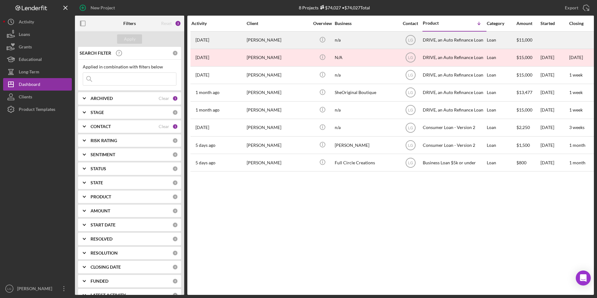
click at [270, 40] on div "Nyah Perkins" at bounding box center [278, 40] width 62 height 17
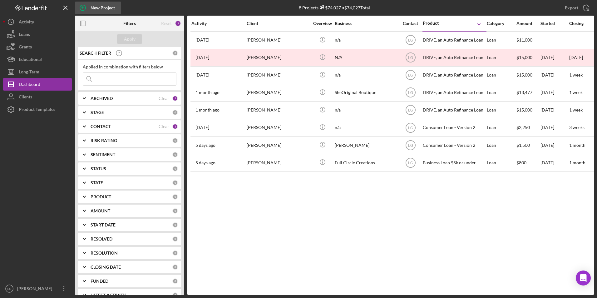
click at [84, 6] on icon "button" at bounding box center [83, 8] width 16 height 16
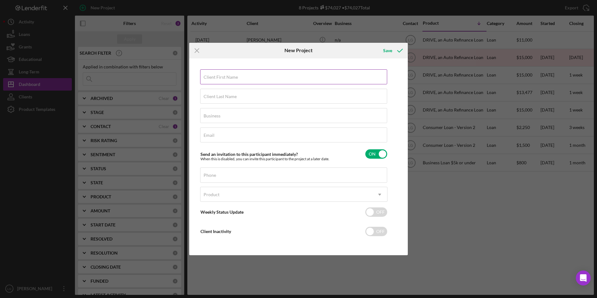
click at [265, 78] on input "Client First Name" at bounding box center [293, 76] width 187 height 15
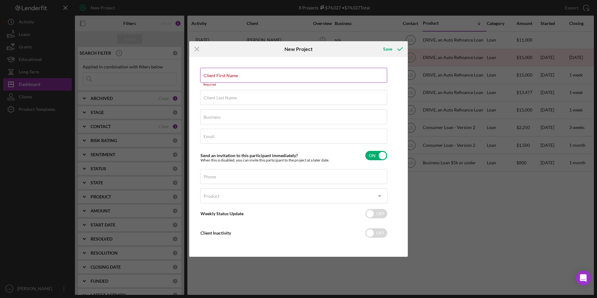
click at [227, 70] on div "Client First Name Required" at bounding box center [293, 77] width 187 height 19
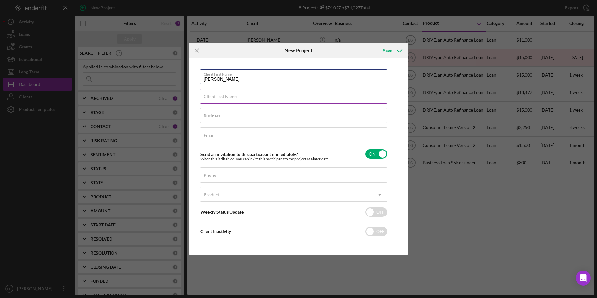
type input "Janeice"
click at [210, 92] on div "Client Last Name Required" at bounding box center [293, 97] width 187 height 16
type input "Brefford"
type input "n/a"
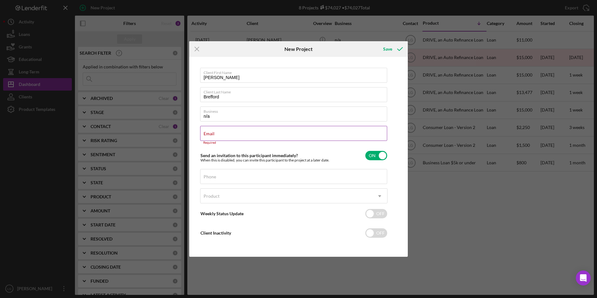
click at [215, 132] on label "Email" at bounding box center [209, 133] width 11 height 5
click at [216, 132] on input "Email" at bounding box center [293, 133] width 187 height 15
drag, startPoint x: 218, startPoint y: 131, endPoint x: 209, endPoint y: 134, distance: 9.1
click at [209, 134] on label "Email" at bounding box center [209, 133] width 11 height 5
click at [209, 134] on input "Email" at bounding box center [293, 133] width 187 height 15
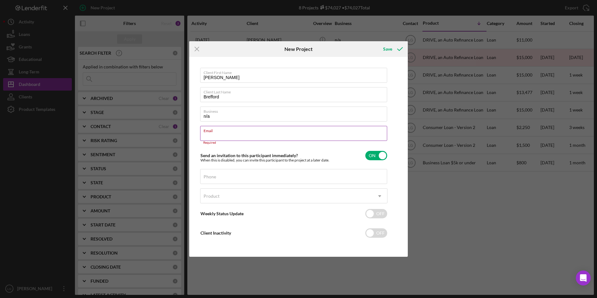
paste input "janeicenicole@gmail.com"
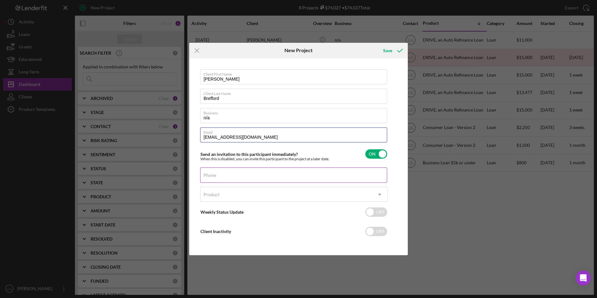
type input "janeicenicole@gmail.com"
drag, startPoint x: 224, startPoint y: 173, endPoint x: 230, endPoint y: 175, distance: 6.8
click at [227, 174] on div "Phone" at bounding box center [293, 175] width 187 height 16
click at [221, 172] on div "Phone" at bounding box center [293, 175] width 187 height 16
drag, startPoint x: 222, startPoint y: 172, endPoint x: 208, endPoint y: 171, distance: 14.4
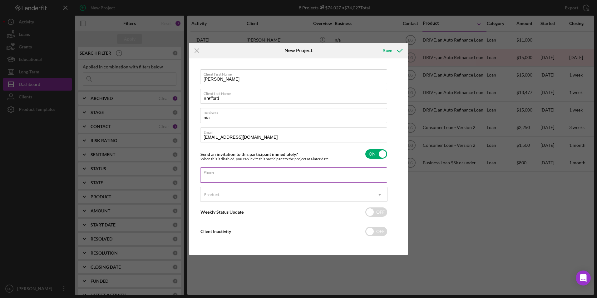
click at [208, 171] on div "Phone" at bounding box center [293, 175] width 187 height 16
paste input "(314) 359-6878"
type input "(314) 359-6878"
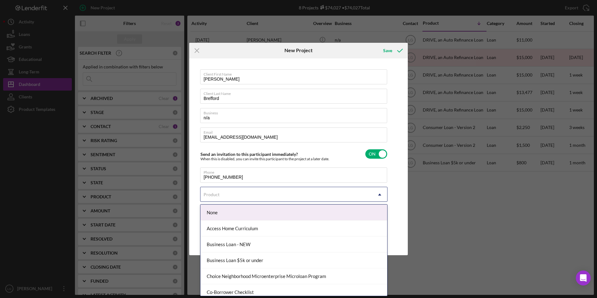
click at [220, 196] on div "Product" at bounding box center [286, 194] width 172 height 14
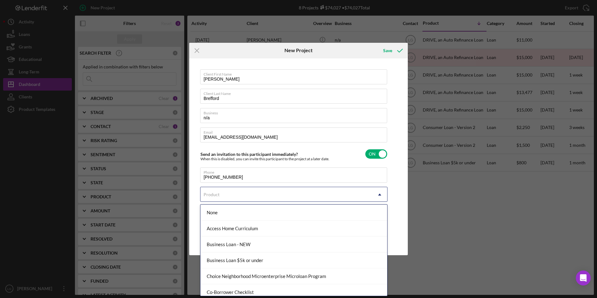
scroll to position [31, 0]
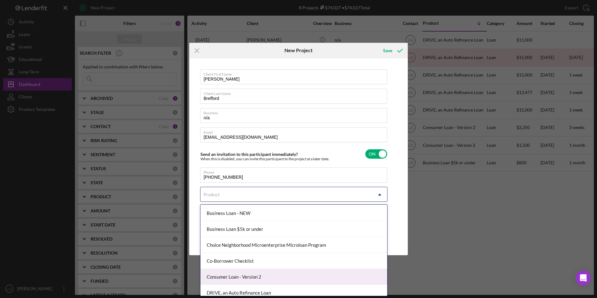
click at [230, 276] on div "Consumer Loan - Version 2" at bounding box center [293, 277] width 187 height 16
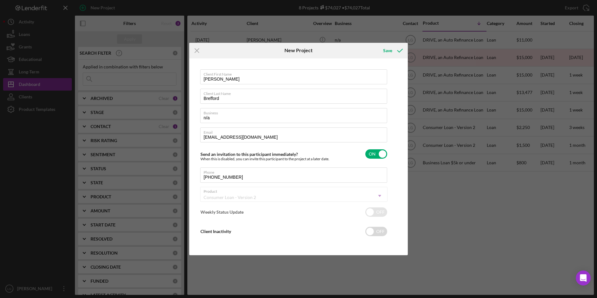
checkbox input "true"
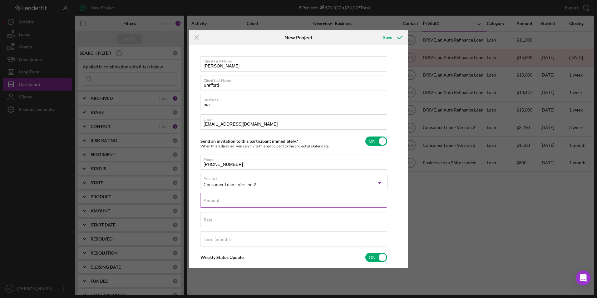
click at [225, 199] on div "Amount" at bounding box center [293, 201] width 187 height 16
type input "$1"
type textarea "Thank you for your application to Justine PETERSEN! Please login to see what we…"
type input "$15"
type textarea "Thank you for your application to Justine PETERSEN! Please login to see what we…"
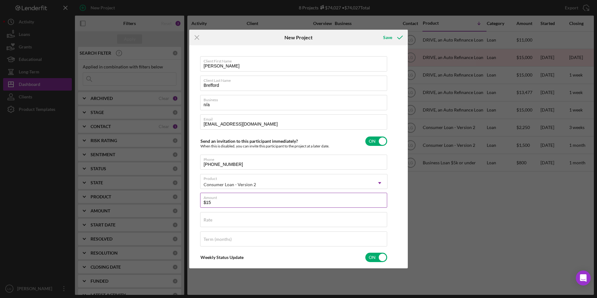
type input "$150"
type textarea "Thank you for your application to Justine PETERSEN! Please login to see what we…"
type input "$1,500"
type textarea "Thank you for your application to Justine PETERSEN! Please login to see what we…"
type input "$1,500"
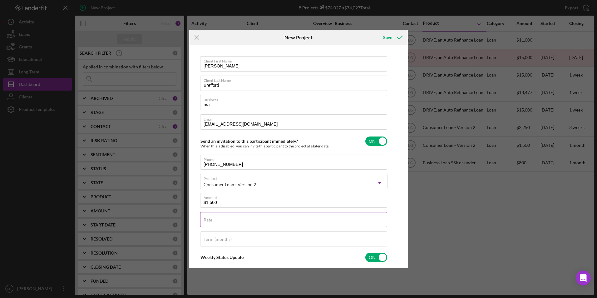
type textarea "Thank you for your application to Justine PETERSEN! Please login to see what we…"
click at [220, 221] on input "Rate" at bounding box center [293, 219] width 187 height 15
type input "22.000%"
type textarea "Thank you for your application to Justine PETERSEN! Please login to see what we…"
click at [217, 242] on label "Term (months)" at bounding box center [218, 239] width 28 height 5
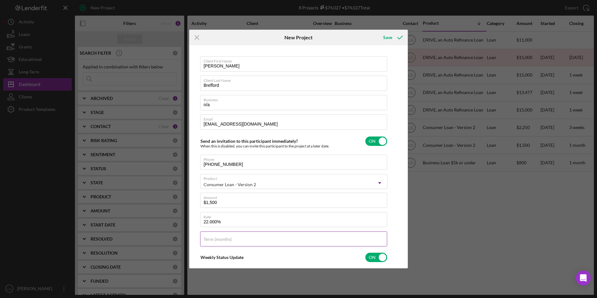
click at [217, 242] on input "Term (months)" at bounding box center [293, 238] width 187 height 15
type input "3"
type textarea "Thank you for your application to Justine PETERSEN! Please login to see what we…"
type input "36"
type textarea "Thank you for your application to Justine PETERSEN! Please login to see what we…"
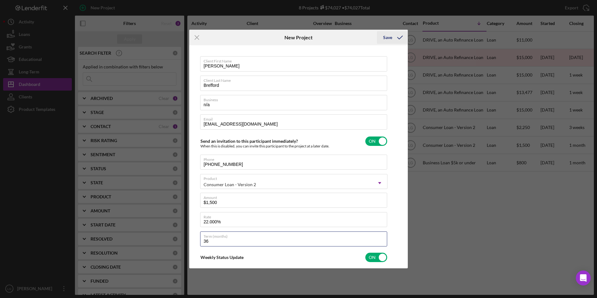
type input "36"
click at [389, 38] on div "Save" at bounding box center [387, 37] width 9 height 12
type textarea "Thank you for your application to Justine PETERSEN! Please login to see what we…"
checkbox input "false"
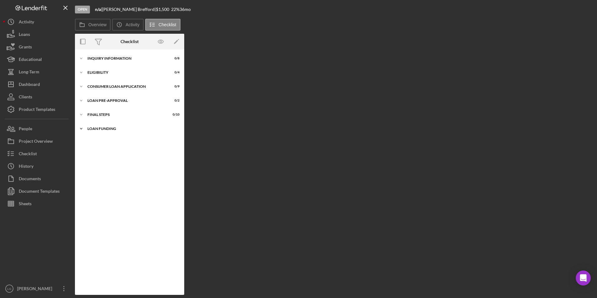
click at [98, 125] on div "Icon/Expander Loan Funding 0 / 1" at bounding box center [129, 128] width 109 height 12
click at [98, 109] on div "Icon/Expander FINAL STEPS 0 / 10" at bounding box center [129, 114] width 109 height 12
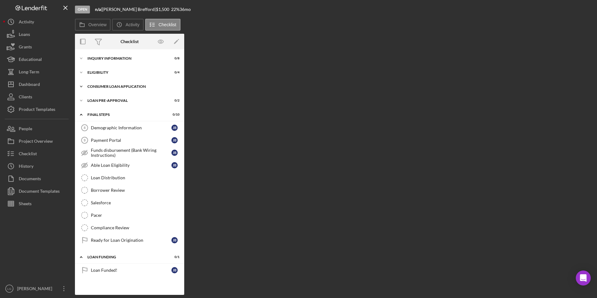
drag, startPoint x: 96, startPoint y: 100, endPoint x: 96, endPoint y: 91, distance: 9.7
click at [96, 100] on div "Loan Pre-Approval" at bounding box center [125, 101] width 77 height 4
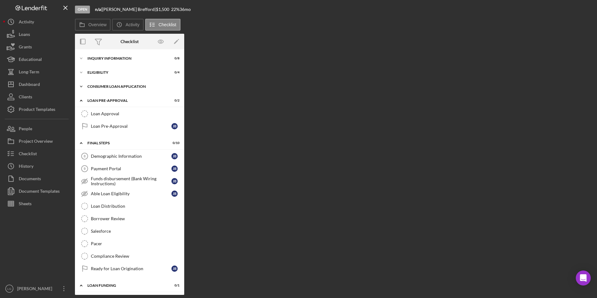
drag, startPoint x: 96, startPoint y: 87, endPoint x: 96, endPoint y: 83, distance: 4.1
click at [96, 84] on div "Icon/Expander Consumer Loan Application 0 / 9" at bounding box center [129, 86] width 109 height 12
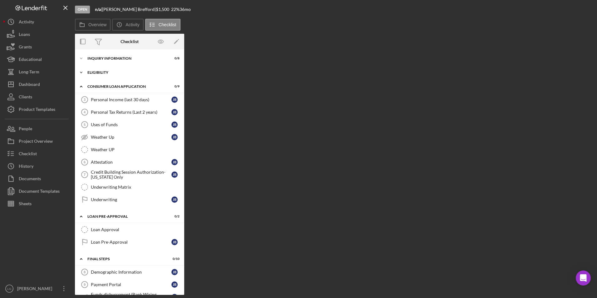
click at [97, 69] on div "Icon/Expander Eligibility 0 / 4" at bounding box center [129, 72] width 109 height 12
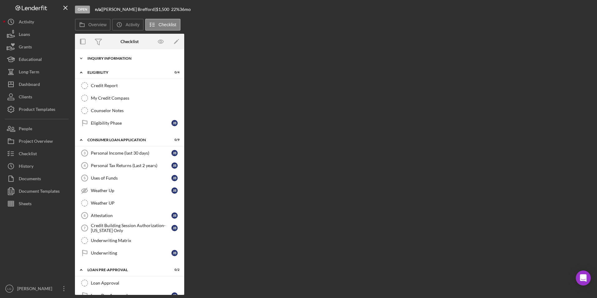
click at [97, 56] on div "Icon/Expander Inquiry Information 0 / 8" at bounding box center [129, 58] width 109 height 12
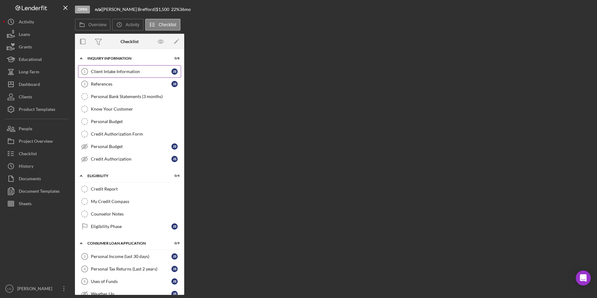
drag, startPoint x: 115, startPoint y: 67, endPoint x: 122, endPoint y: 69, distance: 7.7
click at [115, 67] on link "Client Intake Information 1 Client Intake Information J B" at bounding box center [129, 71] width 103 height 12
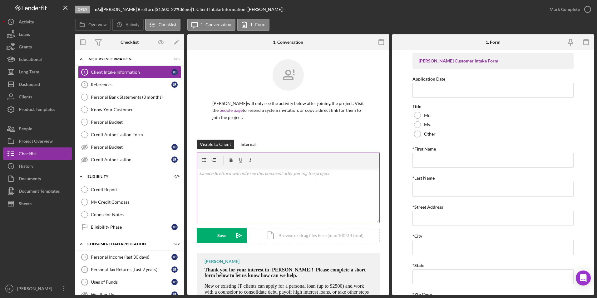
scroll to position [41, 0]
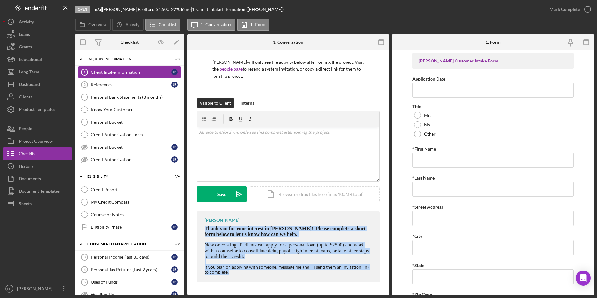
drag, startPoint x: 201, startPoint y: 226, endPoint x: 343, endPoint y: 290, distance: 155.0
click at [343, 276] on div "Janeice Brefford will only see the activity below after joining the project. Vi…" at bounding box center [288, 152] width 202 height 286
drag, startPoint x: 254, startPoint y: 229, endPoint x: 356, endPoint y: 289, distance: 118.1
click at [356, 276] on div "Janeice Brefford will only see the activity below after joining the project. Vi…" at bounding box center [288, 152] width 202 height 286
copy div "LaTrisha Gandy Thank you for your interest in Justine PETERSEN! Please complete…"
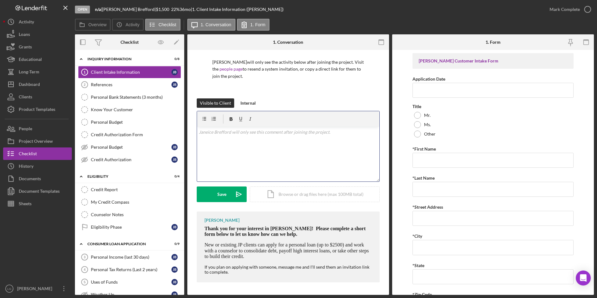
click at [222, 131] on p at bounding box center [288, 132] width 179 height 7
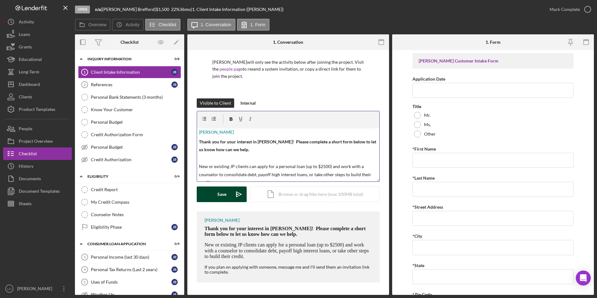
scroll to position [30, 0]
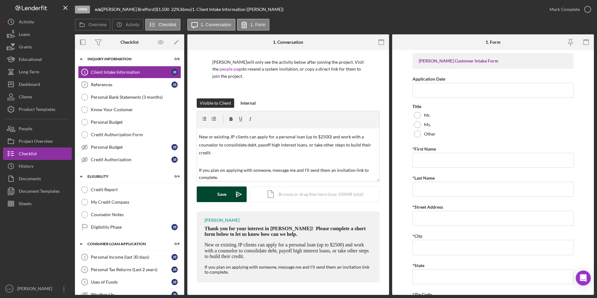
click at [222, 190] on div "Save" at bounding box center [221, 194] width 9 height 16
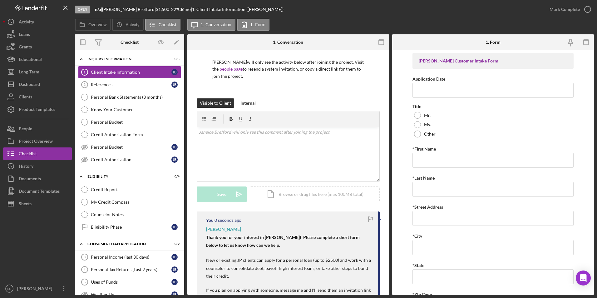
scroll to position [0, 0]
drag, startPoint x: 109, startPoint y: 81, endPoint x: 139, endPoint y: 103, distance: 37.8
click at [109, 81] on link "References 2 References J B" at bounding box center [129, 84] width 103 height 12
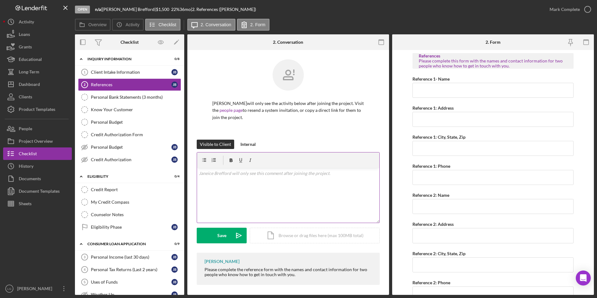
scroll to position [2, 0]
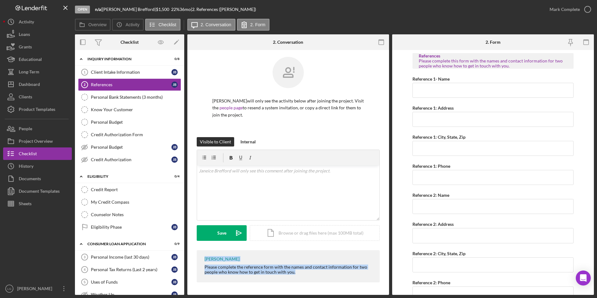
drag, startPoint x: 202, startPoint y: 257, endPoint x: 307, endPoint y: 284, distance: 109.1
click at [307, 276] on div "LaTrisha Gandy Please complete the reference form with the names and contact in…" at bounding box center [288, 267] width 183 height 35
drag, startPoint x: 307, startPoint y: 284, endPoint x: 267, endPoint y: 267, distance: 43.8
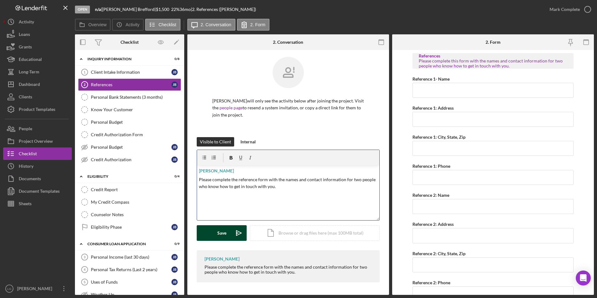
click at [224, 228] on div "Save" at bounding box center [221, 233] width 9 height 16
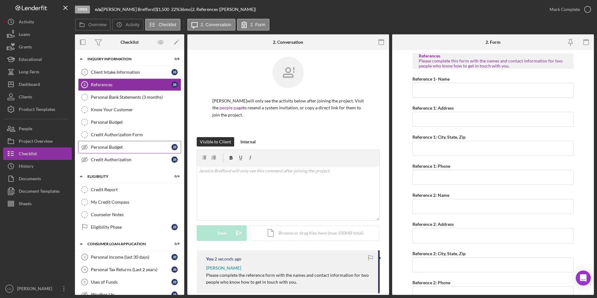
click at [100, 146] on div "Personal Budget" at bounding box center [131, 147] width 81 height 5
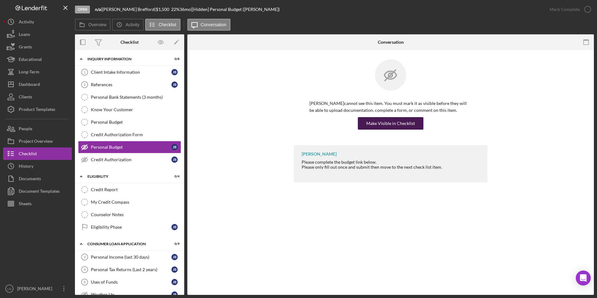
click at [399, 127] on div "Make Visible in Checklist" at bounding box center [390, 123] width 49 height 12
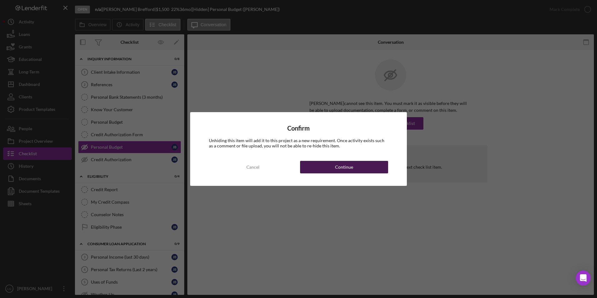
click at [356, 167] on button "Continue" at bounding box center [344, 167] width 88 height 12
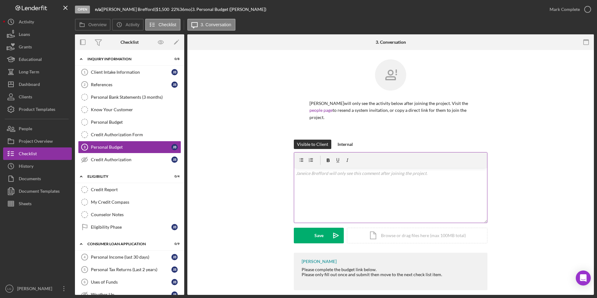
click at [311, 174] on p at bounding box center [391, 173] width 190 height 7
drag, startPoint x: 299, startPoint y: 258, endPoint x: 458, endPoint y: 288, distance: 161.5
click at [458, 276] on div "LaTrisha Gandy Please complete the budget link below. Please only fill out once…" at bounding box center [391, 271] width 194 height 37
copy div "LaTrisha Gandy Please complete the budget link below. Please only fill out once…"
click at [296, 173] on link "New Household Budget" at bounding box center [319, 173] width 46 height 5
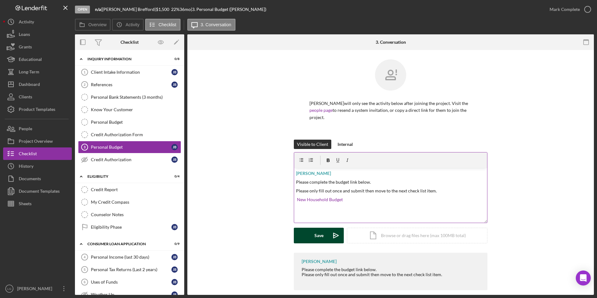
click at [316, 237] on div "Save" at bounding box center [318, 236] width 9 height 16
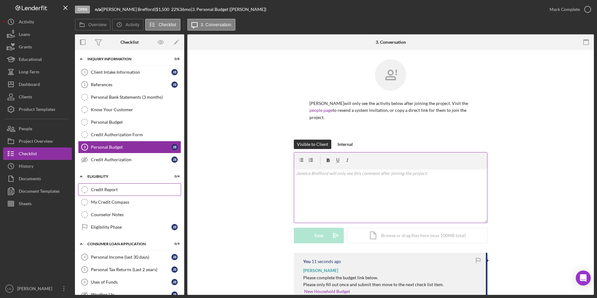
click at [111, 188] on div "Credit Report" at bounding box center [136, 189] width 90 height 5
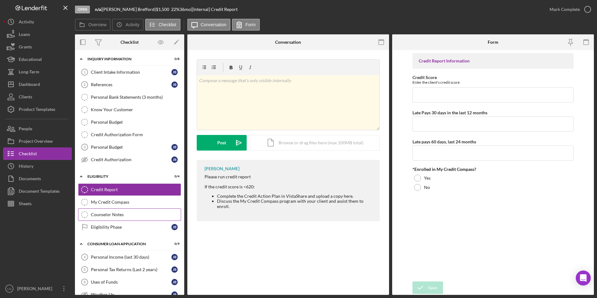
click at [107, 217] on link "Counselor Notes Counselor Notes" at bounding box center [129, 214] width 103 height 12
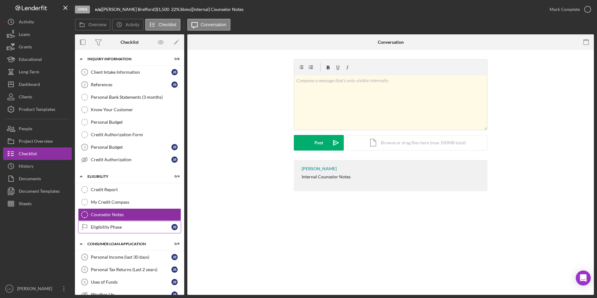
click at [104, 225] on div "Eligibility Phase" at bounding box center [131, 227] width 81 height 5
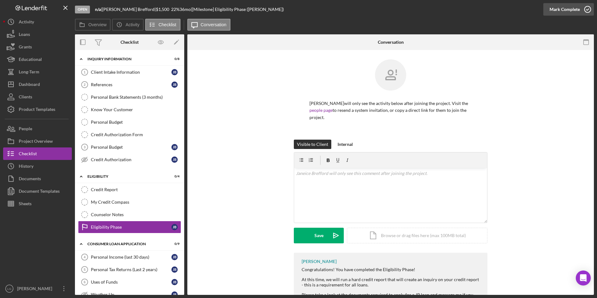
click at [565, 3] on div "Mark Complete" at bounding box center [565, 9] width 30 height 12
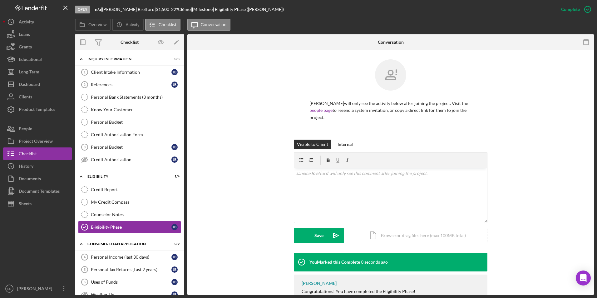
scroll to position [125, 0]
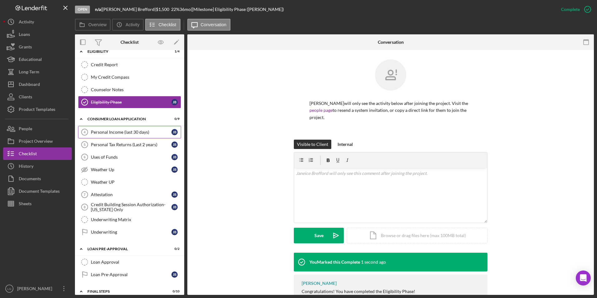
click at [129, 138] on link "Personal Income (last 30 days) 4 Personal Income (last 30 days) J B" at bounding box center [129, 132] width 103 height 12
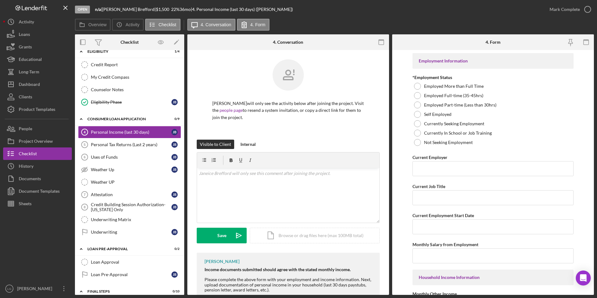
scroll to position [53, 0]
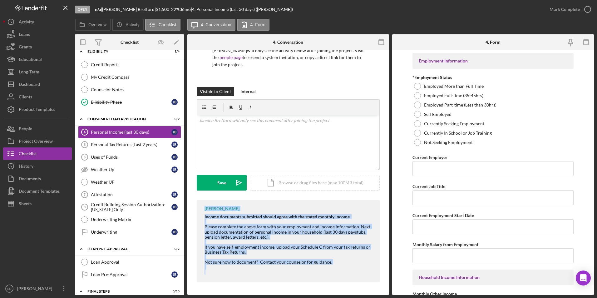
drag, startPoint x: 204, startPoint y: 207, endPoint x: 344, endPoint y: 274, distance: 154.6
click at [344, 274] on div "LaTrisha Gandy Income documents submitted should agree with the stated monthly …" at bounding box center [288, 241] width 183 height 82
copy div "LaTrisha Gandy Income documents submitted should agree with the stated monthly …"
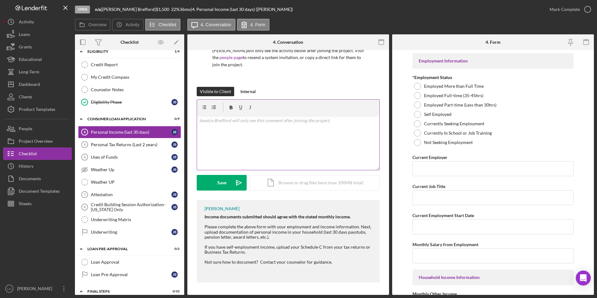
click at [242, 117] on p at bounding box center [288, 120] width 179 height 7
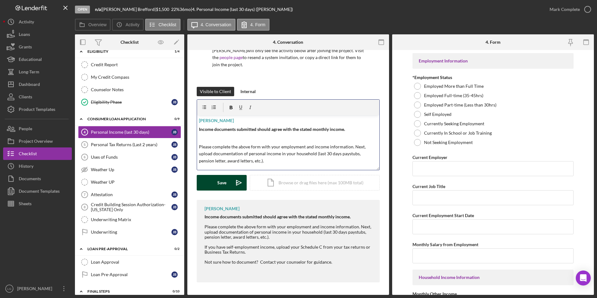
scroll to position [54, 0]
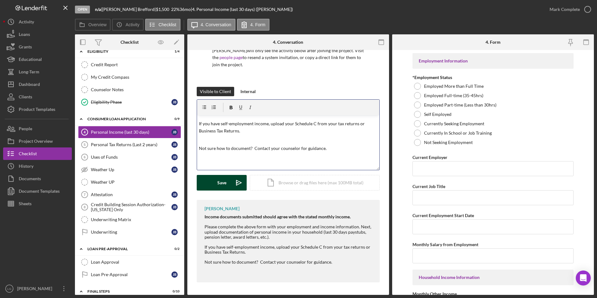
click at [224, 184] on div "Save" at bounding box center [221, 183] width 9 height 16
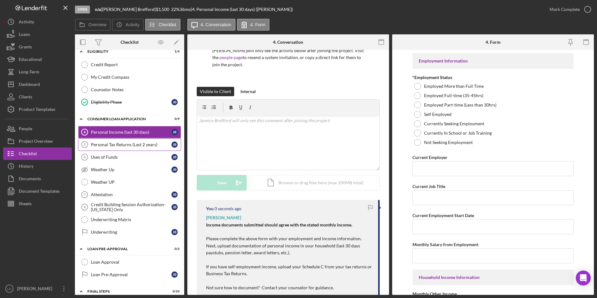
click at [122, 147] on div "Personal Tax Returns (Last 2 years)" at bounding box center [131, 144] width 81 height 5
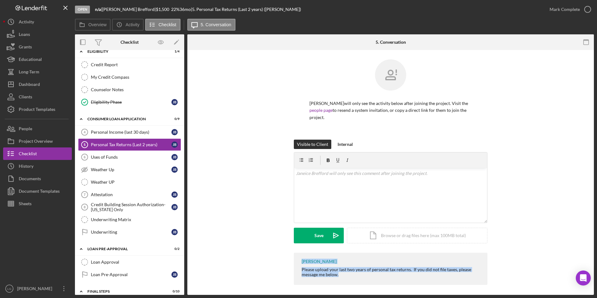
scroll to position [2, 0]
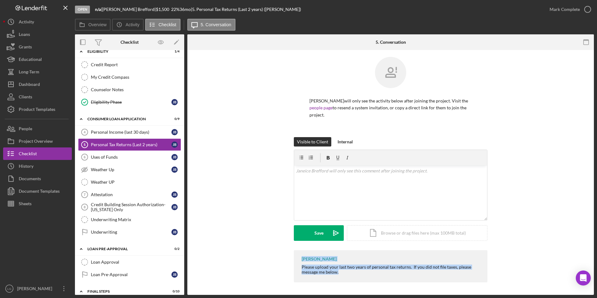
drag, startPoint x: 299, startPoint y: 259, endPoint x: 381, endPoint y: 294, distance: 90.0
click at [381, 276] on div "Janeice Brefford will only see the activity below after joining the project. Vi…" at bounding box center [390, 170] width 407 height 247
drag, startPoint x: 381, startPoint y: 294, endPoint x: 329, endPoint y: 265, distance: 60.3
copy div "LaTrisha Gandy Please upload your last two years of personal tax returns. If yo…"
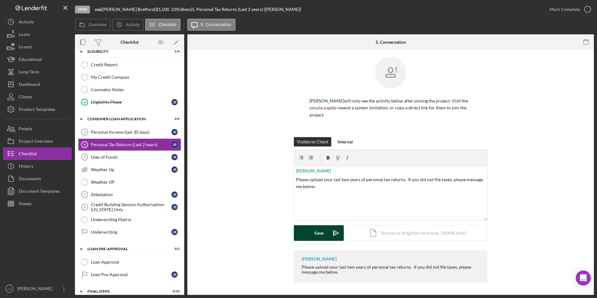
click at [315, 234] on div "Save" at bounding box center [318, 233] width 9 height 16
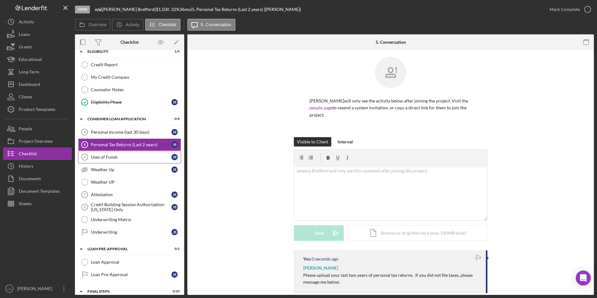
click at [132, 157] on div "Uses of Funds" at bounding box center [131, 157] width 81 height 5
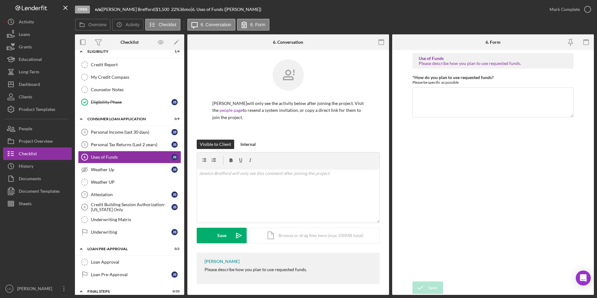
scroll to position [2, 0]
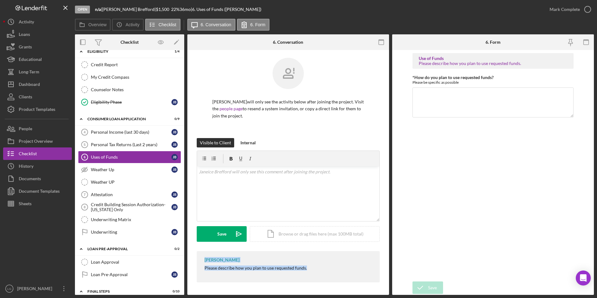
drag, startPoint x: 202, startPoint y: 260, endPoint x: 335, endPoint y: 287, distance: 136.1
click at [335, 276] on div "Janeice Brefford will only see the activity below after joining the project. Vi…" at bounding box center [288, 171] width 202 height 246
copy div "LaTrisha Gandy Please describe how you plan to use requested funds."
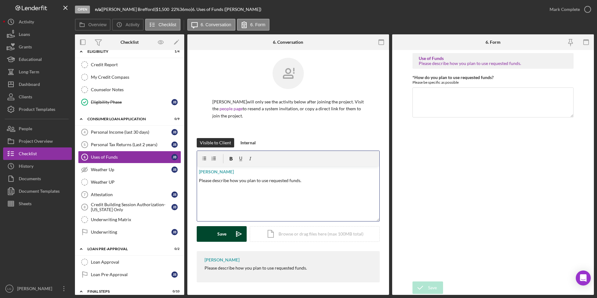
click at [231, 231] on icon "Icon/icon-invite-send" at bounding box center [239, 234] width 16 height 16
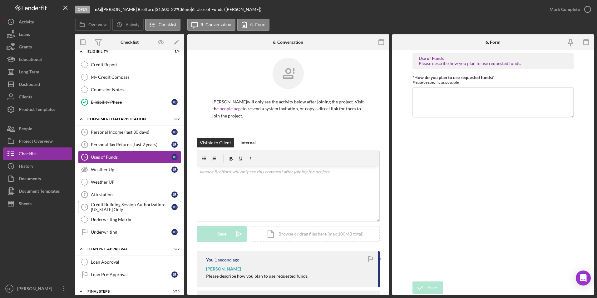
click at [108, 197] on link "Attestation 7 Attestation J B" at bounding box center [129, 194] width 103 height 12
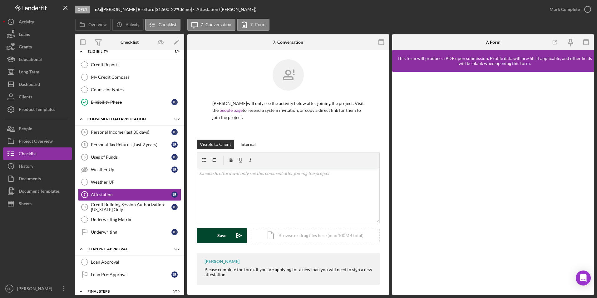
scroll to position [2, 0]
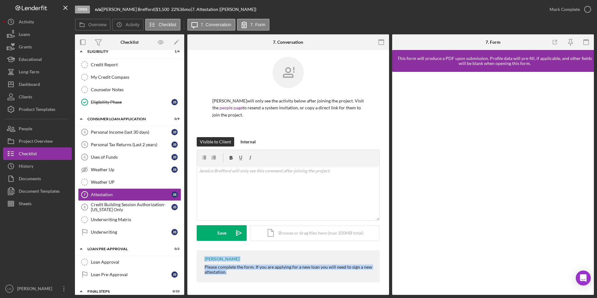
drag, startPoint x: 200, startPoint y: 258, endPoint x: 258, endPoint y: 275, distance: 60.9
click at [258, 275] on div "LaTrisha Gandy Please complete the form. If you are applying for a new loan you…" at bounding box center [288, 266] width 183 height 32
drag, startPoint x: 258, startPoint y: 275, endPoint x: 219, endPoint y: 256, distance: 43.3
copy div "LaTrisha Gandy Please complete the form. If you are applying for a new loan you…"
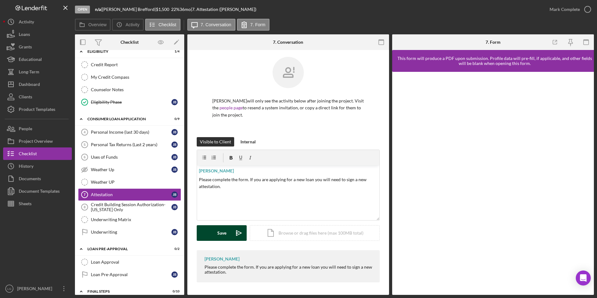
click at [223, 231] on div "Save" at bounding box center [221, 233] width 9 height 16
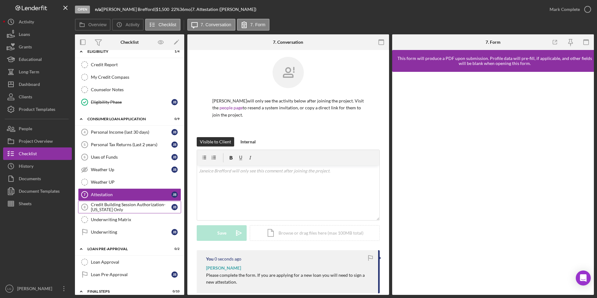
click at [141, 204] on div "Credit Building Session Authorization- Missouri Only" at bounding box center [131, 207] width 81 height 10
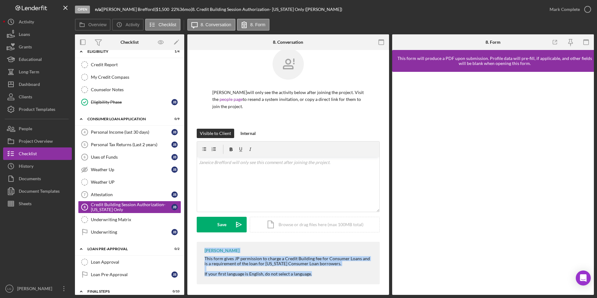
scroll to position [13, 0]
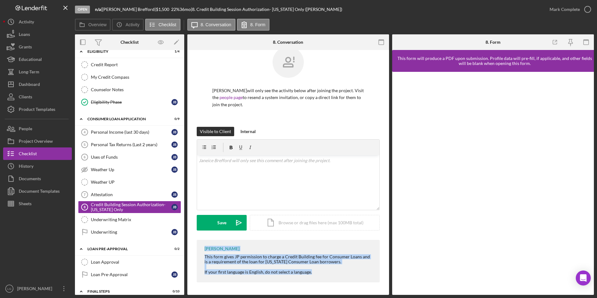
drag, startPoint x: 206, startPoint y: 260, endPoint x: 371, endPoint y: 296, distance: 169.0
click at [371, 276] on div "Open n/a | Janeice Brefford | $1,500 $1,500 22 % 36 mo | 8. Credit Building Ses…" at bounding box center [298, 149] width 597 height 298
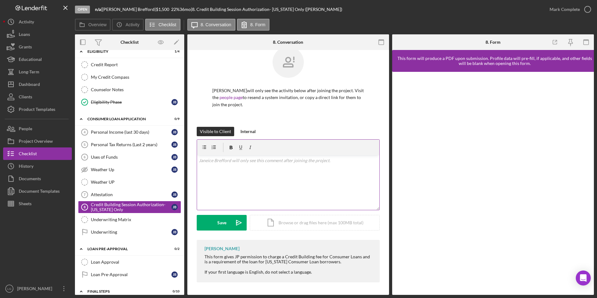
click at [236, 165] on div "v Color teal Color pink Remove color Add row above Add row below Add column bef…" at bounding box center [288, 182] width 182 height 55
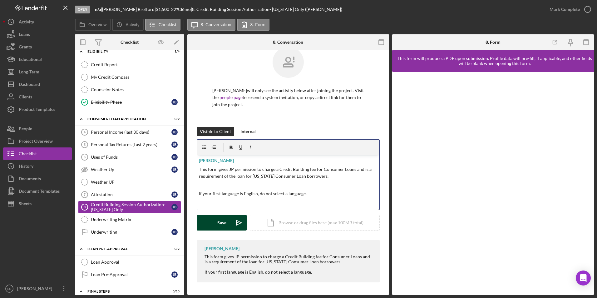
click at [229, 224] on button "Save Icon/icon-invite-send" at bounding box center [222, 223] width 50 height 16
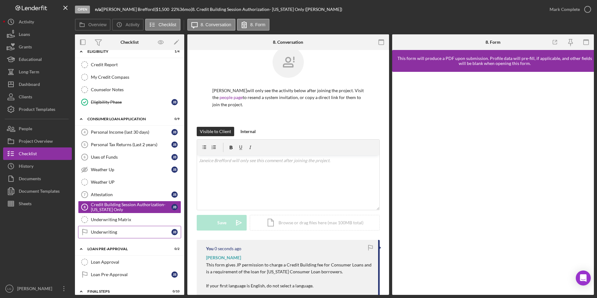
scroll to position [219, 0]
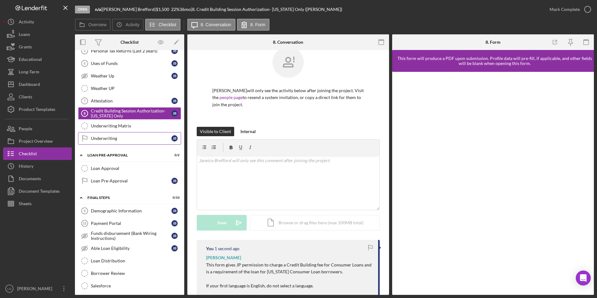
click at [110, 143] on link "Underwriting Underwriting J B" at bounding box center [129, 138] width 103 height 12
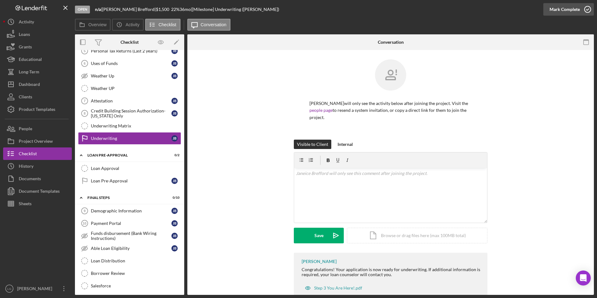
click at [556, 9] on div "Mark Complete" at bounding box center [565, 9] width 30 height 12
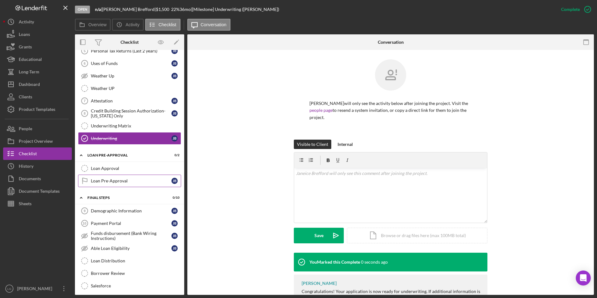
click at [116, 183] on div "Loan Pre-Approval" at bounding box center [131, 180] width 81 height 5
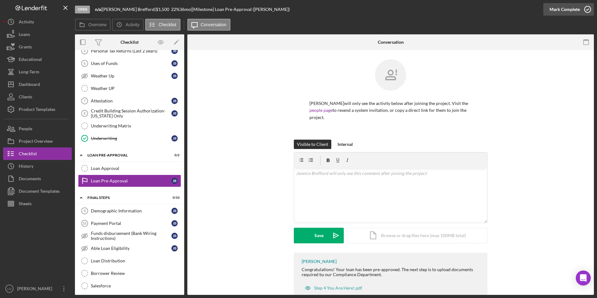
click at [557, 9] on div "Mark Complete" at bounding box center [565, 9] width 30 height 12
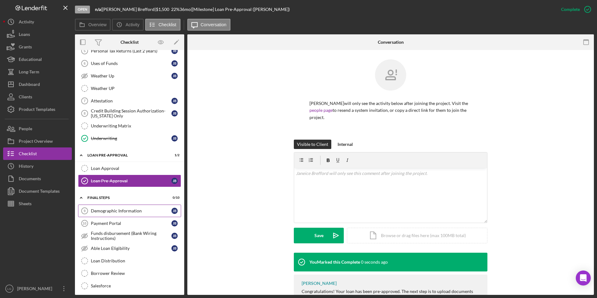
click at [119, 215] on link "Demographic Information 9 Demographic Information J B" at bounding box center [129, 211] width 103 height 12
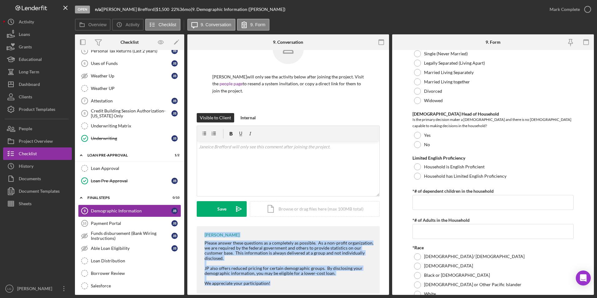
scroll to position [38, 0]
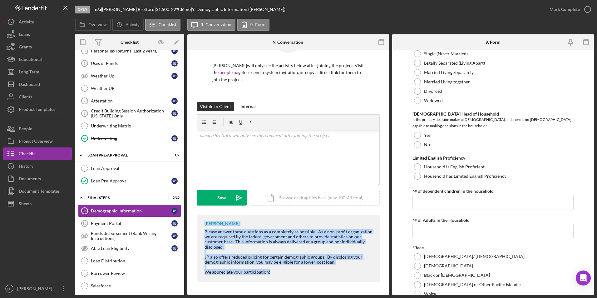
drag, startPoint x: 201, startPoint y: 260, endPoint x: 369, endPoint y: 293, distance: 170.8
click at [369, 276] on div "Janeice Brefford will only see the activity below after joining the project. Vi…" at bounding box center [288, 153] width 202 height 283
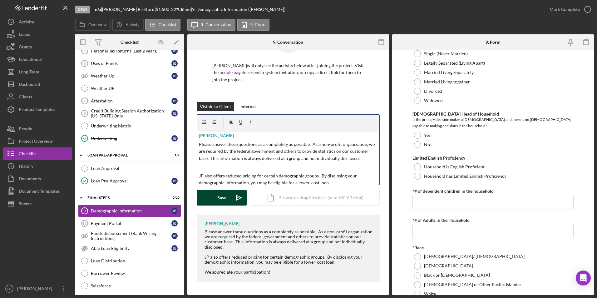
scroll to position [19, 0]
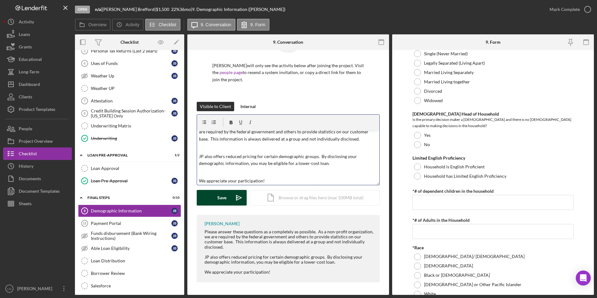
click at [225, 194] on div "Save" at bounding box center [221, 198] width 9 height 16
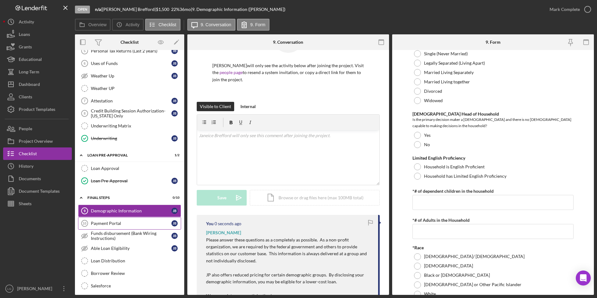
scroll to position [0, 0]
click at [132, 226] on div "Payment Portal" at bounding box center [131, 223] width 81 height 5
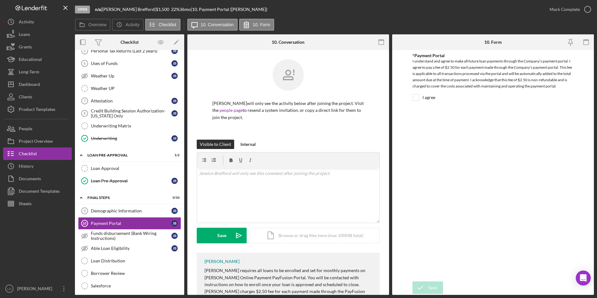
scroll to position [56, 0]
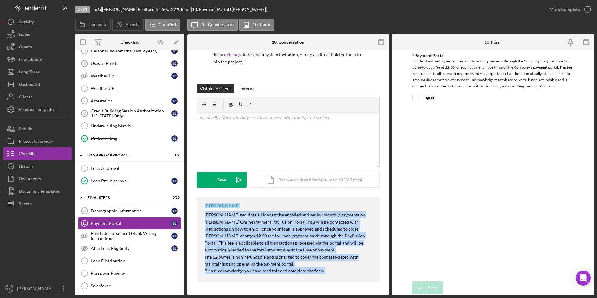
drag, startPoint x: 200, startPoint y: 205, endPoint x: 336, endPoint y: 270, distance: 151.0
click at [336, 270] on div "LaTrisha Gandy Justine Petersen requires all loans to be enrolled and set for m…" at bounding box center [288, 239] width 183 height 85
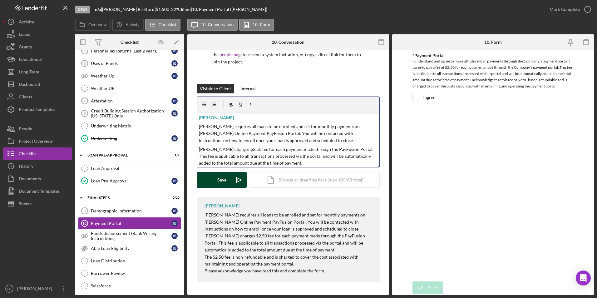
scroll to position [24, 0]
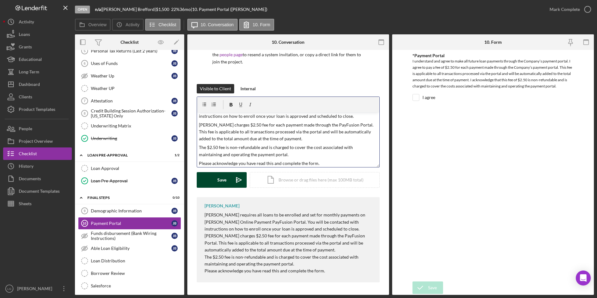
click at [220, 179] on div "Save" at bounding box center [221, 180] width 9 height 16
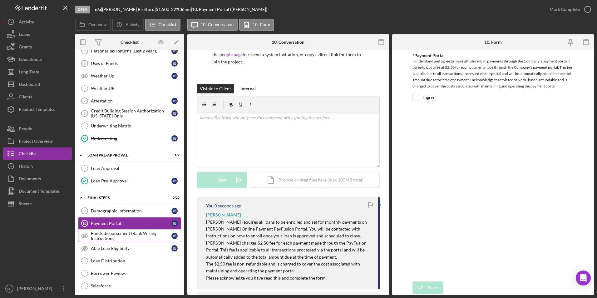
drag, startPoint x: 141, startPoint y: 232, endPoint x: 234, endPoint y: 171, distance: 110.9
click at [143, 232] on div "Funds disbursement (Bank Wiring Instructions)" at bounding box center [131, 236] width 81 height 10
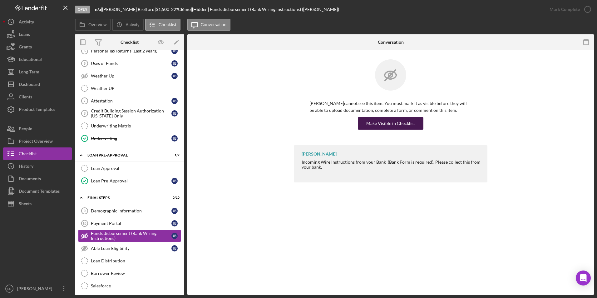
click at [368, 124] on div "Make Visible in Checklist" at bounding box center [390, 123] width 49 height 12
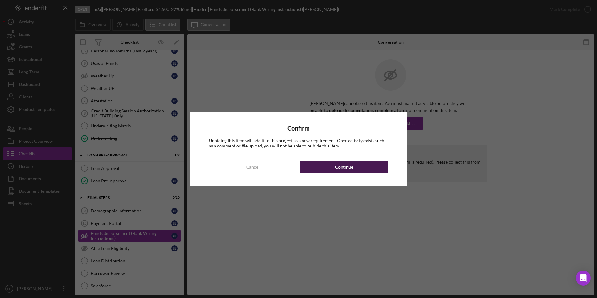
click at [344, 168] on div "Continue" at bounding box center [344, 167] width 18 height 12
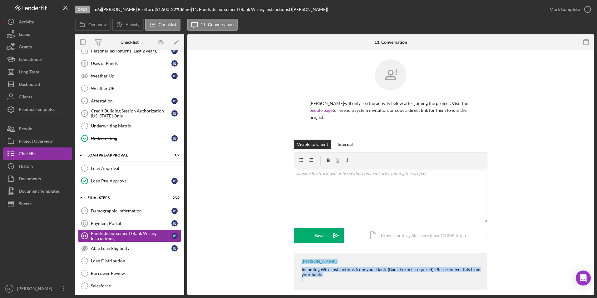
drag, startPoint x: 303, startPoint y: 261, endPoint x: 379, endPoint y: 287, distance: 80.8
click at [379, 276] on div "LaTrisha Gandy Incoming Wire Instructions from your Bank (Bank Form is required…" at bounding box center [391, 271] width 194 height 37
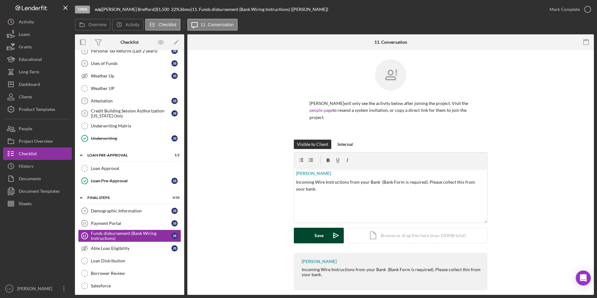
click at [314, 237] on div "Save" at bounding box center [318, 236] width 9 height 16
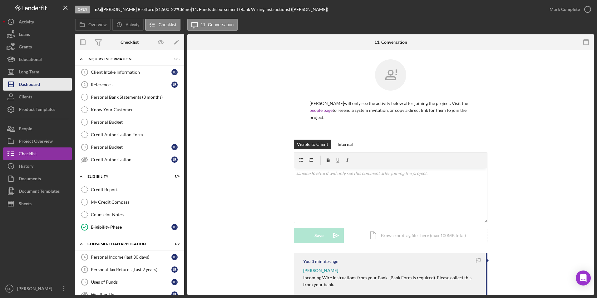
click at [33, 84] on div "Dashboard" at bounding box center [29, 85] width 21 height 14
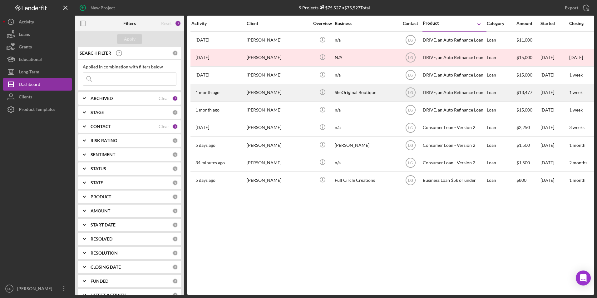
click at [280, 92] on div "[PERSON_NAME]" at bounding box center [278, 92] width 62 height 17
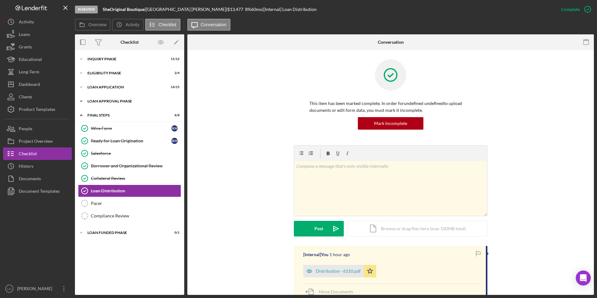
click at [118, 103] on div "Icon/Expander Loan Approval Phase 2 / 2" at bounding box center [129, 101] width 109 height 12
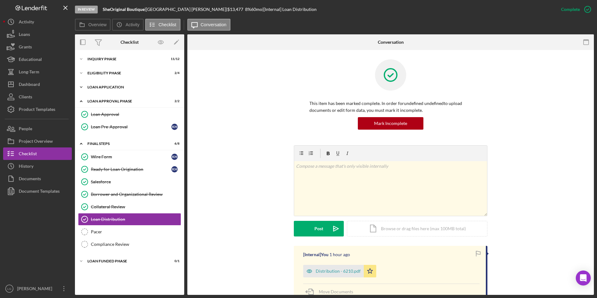
click at [112, 84] on div "Icon/Expander Loan Application 14 / 15" at bounding box center [129, 87] width 109 height 12
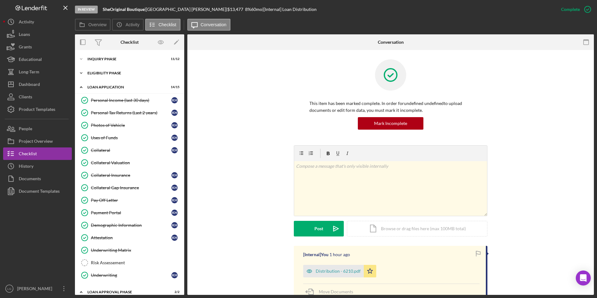
click at [107, 68] on div "Icon/Expander Eligibility Phase 2 / 4" at bounding box center [129, 73] width 109 height 12
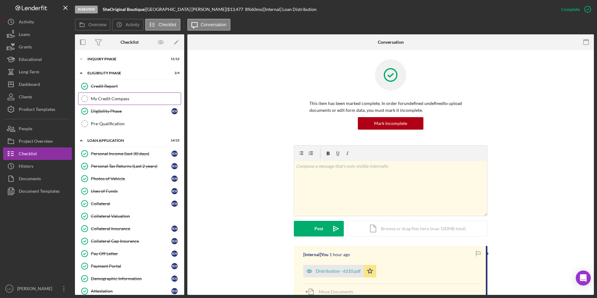
click at [114, 100] on div "My Credit Compass" at bounding box center [136, 98] width 90 height 5
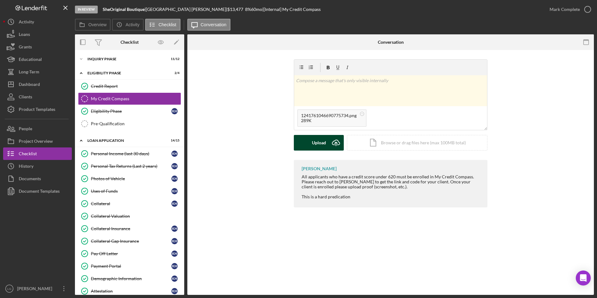
click at [304, 141] on button "Upload Icon/Upload" at bounding box center [319, 143] width 50 height 16
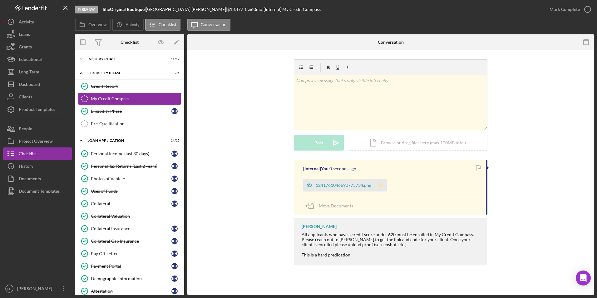
click at [381, 187] on icon "Icon/Star" at bounding box center [380, 185] width 12 height 12
click at [564, 10] on div "Mark Complete" at bounding box center [565, 9] width 30 height 12
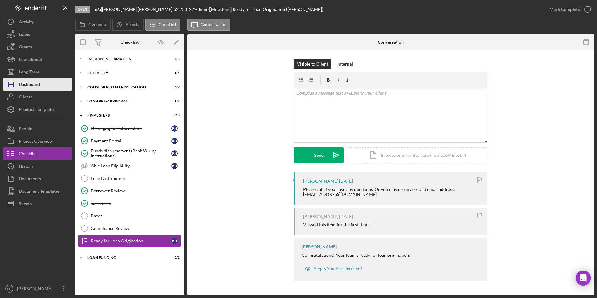
click at [30, 87] on div "Dashboard" at bounding box center [29, 85] width 21 height 14
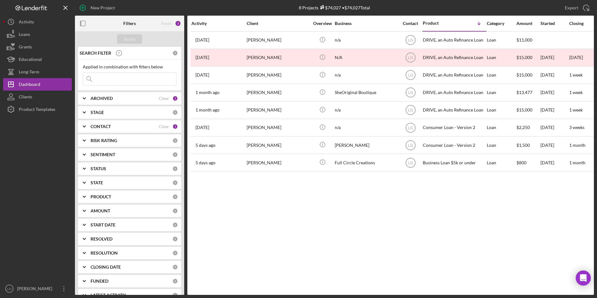
click at [106, 102] on div "ARCHIVED Clear 1" at bounding box center [134, 98] width 87 height 12
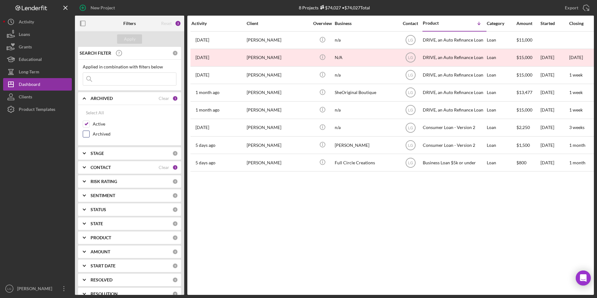
click at [87, 133] on input "Archived" at bounding box center [86, 134] width 6 height 6
checkbox input "true"
click at [87, 125] on input "Active" at bounding box center [86, 124] width 6 height 6
checkbox input "false"
click at [130, 36] on div "Apply" at bounding box center [130, 38] width 12 height 9
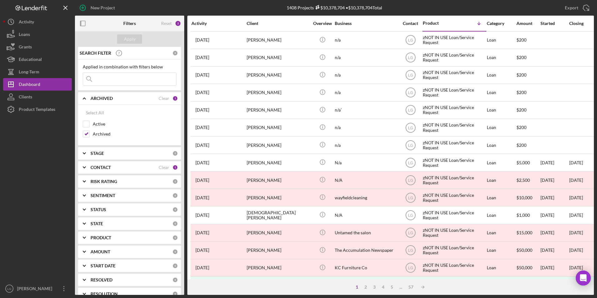
click at [130, 81] on input at bounding box center [129, 79] width 93 height 12
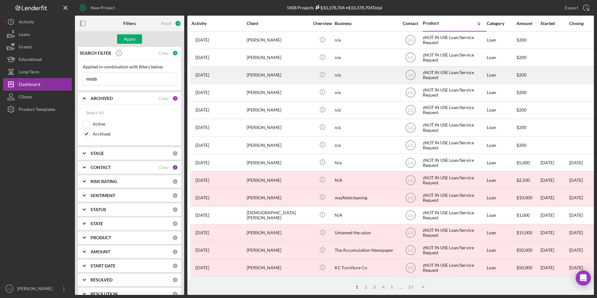
type input "mosby"
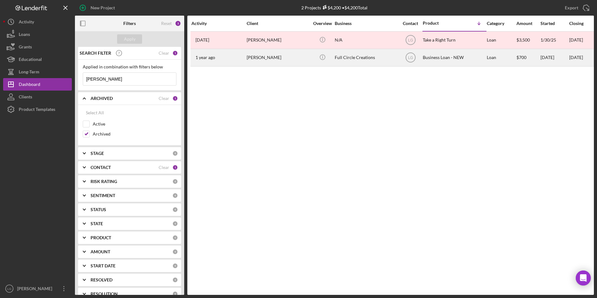
click at [276, 56] on div "Betty Mosby" at bounding box center [278, 57] width 62 height 17
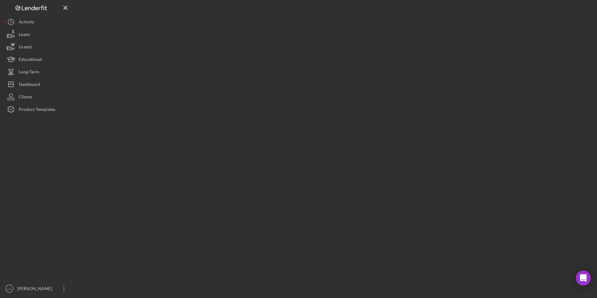
click at [276, 56] on div at bounding box center [334, 147] width 519 height 295
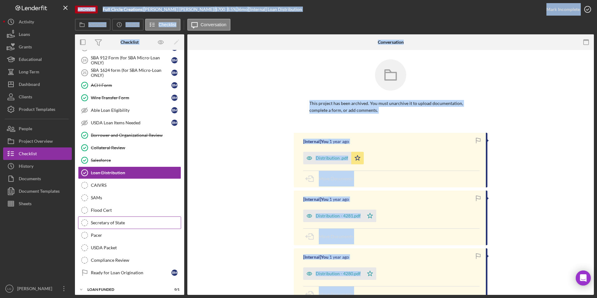
scroll to position [85, 0]
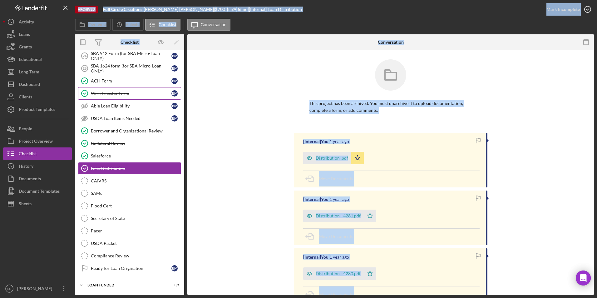
click at [126, 93] on div "Wire Transfer Form" at bounding box center [131, 93] width 81 height 5
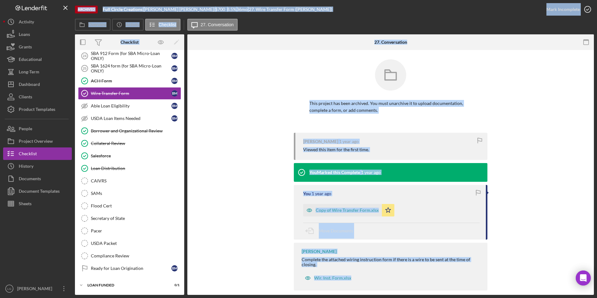
scroll to position [85, 0]
click at [583, 138] on div "This project has been archived. You must unarchive it to upload documentation, …" at bounding box center [390, 176] width 407 height 253
click at [486, 125] on div "This project has been archived. You must unarchive it to upload documentation, …" at bounding box center [391, 95] width 194 height 73
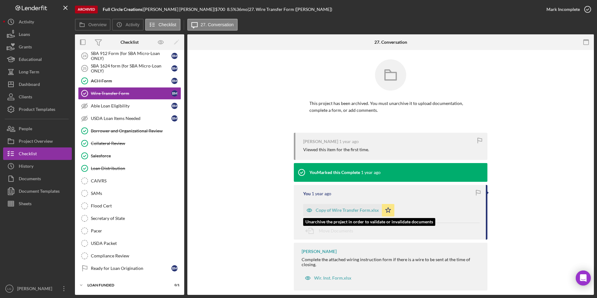
click at [334, 210] on div "Copy of Wire Transfer Form.xlsx" at bounding box center [347, 210] width 63 height 5
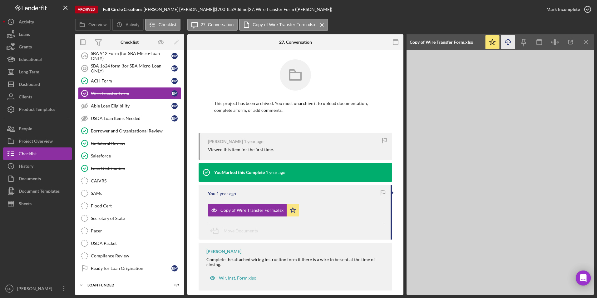
click at [510, 45] on icon "Icon/Download" at bounding box center [508, 42] width 14 height 14
click at [398, 25] on div "Overview Icon/History Activity Checklist Icon/Message 27. Conversation Copy of …" at bounding box center [334, 25] width 519 height 12
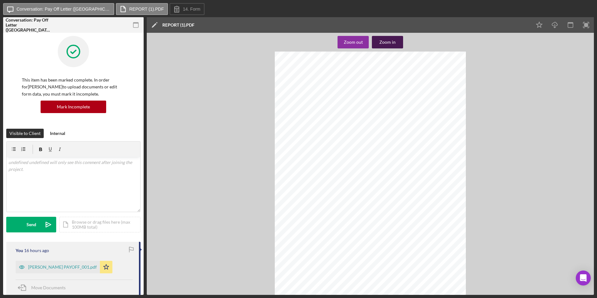
click at [394, 42] on div "Zoom in" at bounding box center [387, 42] width 16 height 12
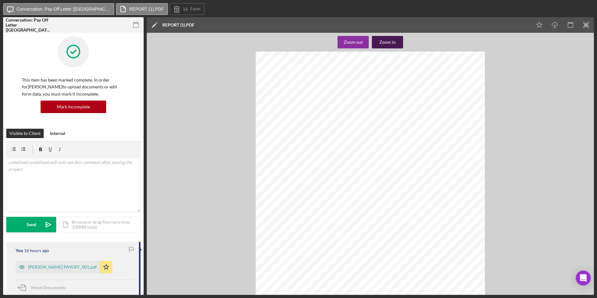
click at [394, 42] on div "Zoom in" at bounding box center [387, 42] width 16 height 12
